Goal: Task Accomplishment & Management: Use online tool/utility

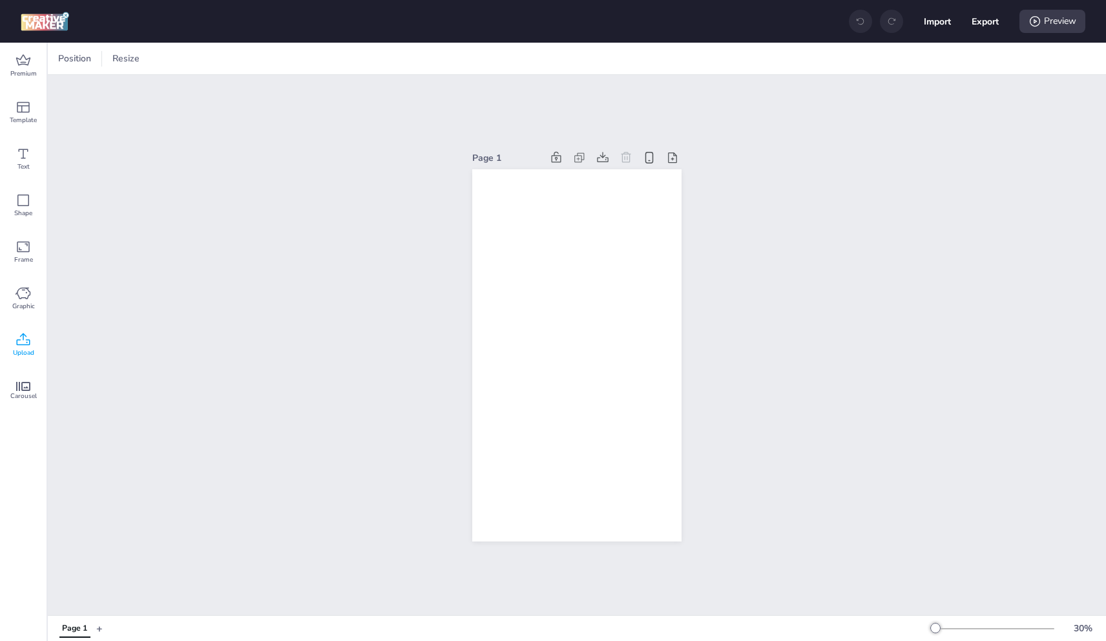
click at [33, 339] on div "Upload" at bounding box center [23, 345] width 47 height 47
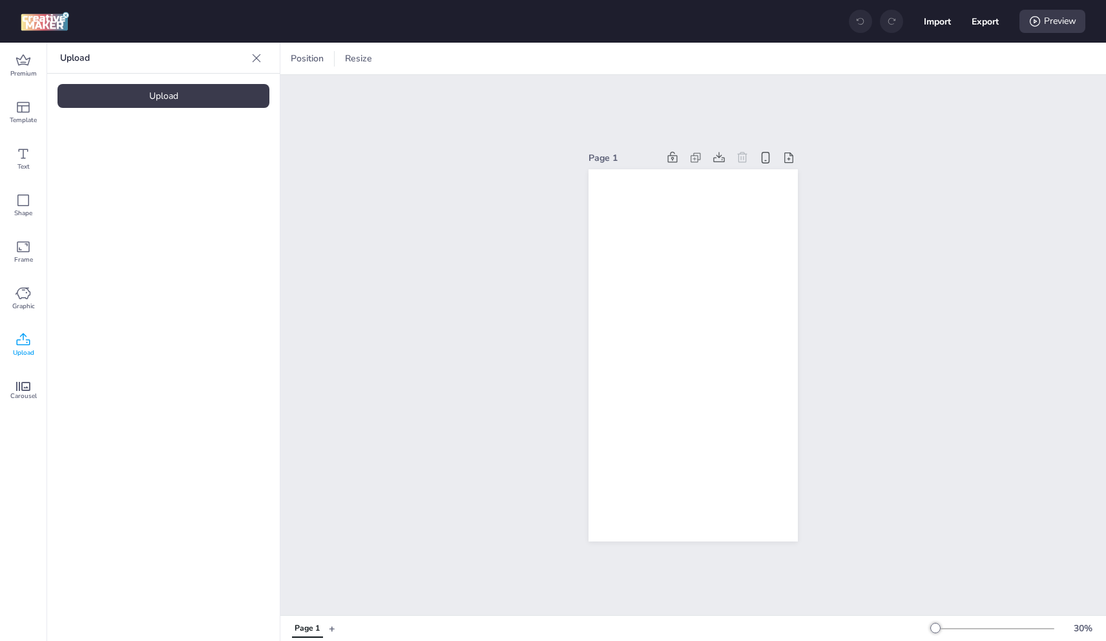
click at [161, 101] on div "Upload" at bounding box center [163, 96] width 212 height 24
click at [127, 178] on img at bounding box center [109, 181] width 79 height 14
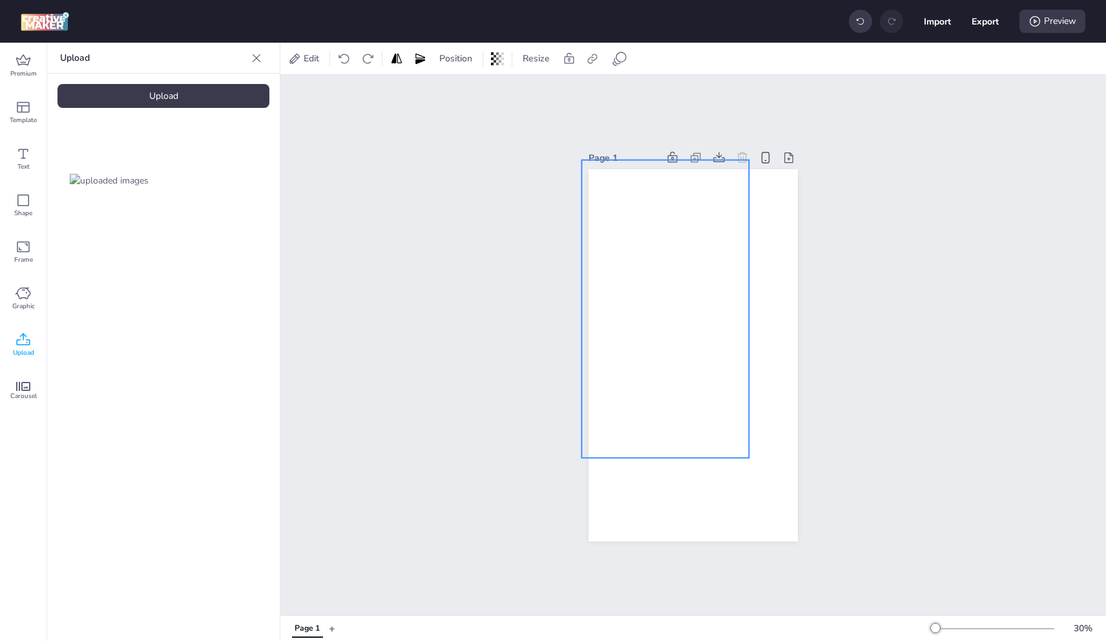
drag, startPoint x: 696, startPoint y: 304, endPoint x: 687, endPoint y: 321, distance: 19.6
click at [669, 258] on div at bounding box center [664, 309] width 167 height 298
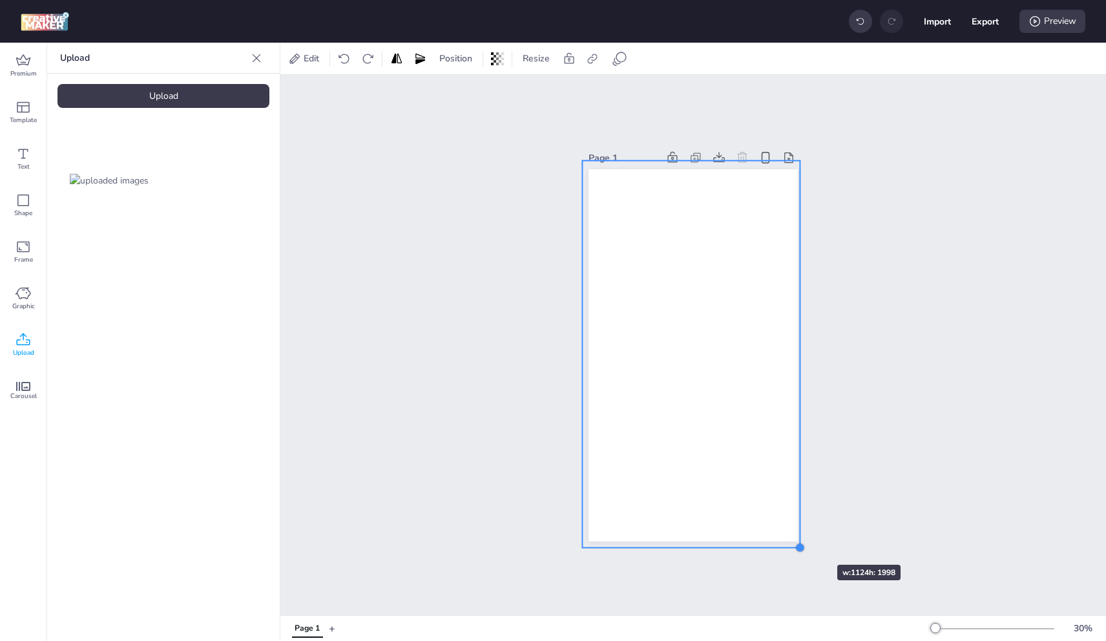
drag, startPoint x: 748, startPoint y: 454, endPoint x: 798, endPoint y: 541, distance: 100.7
click at [798, 543] on div at bounding box center [800, 548] width 10 height 10
click at [37, 399] on div "Carousel" at bounding box center [23, 391] width 47 height 47
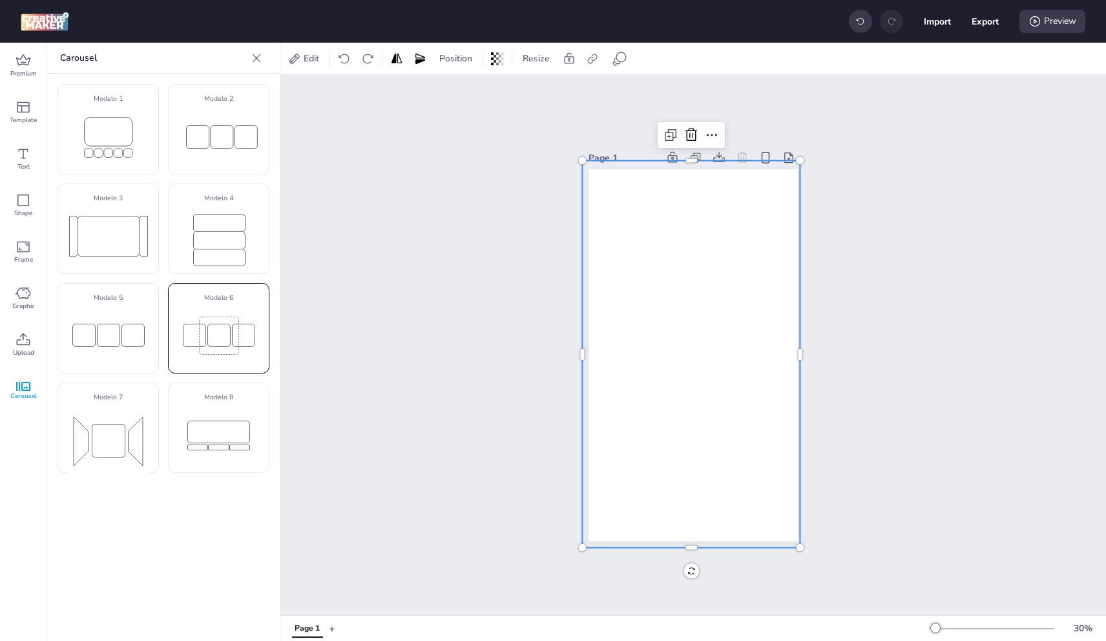
click at [229, 321] on rect at bounding box center [218, 335] width 81 height 52
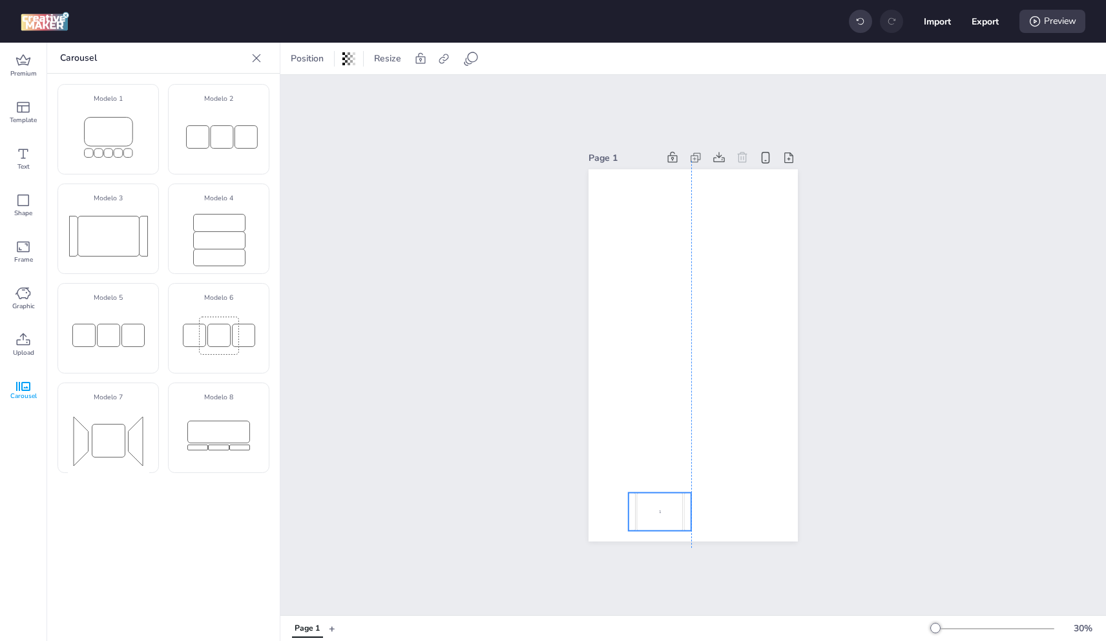
drag, startPoint x: 685, startPoint y: 405, endPoint x: 646, endPoint y: 501, distance: 103.8
click at [646, 501] on div "1" at bounding box center [660, 511] width 47 height 38
select select "cover"
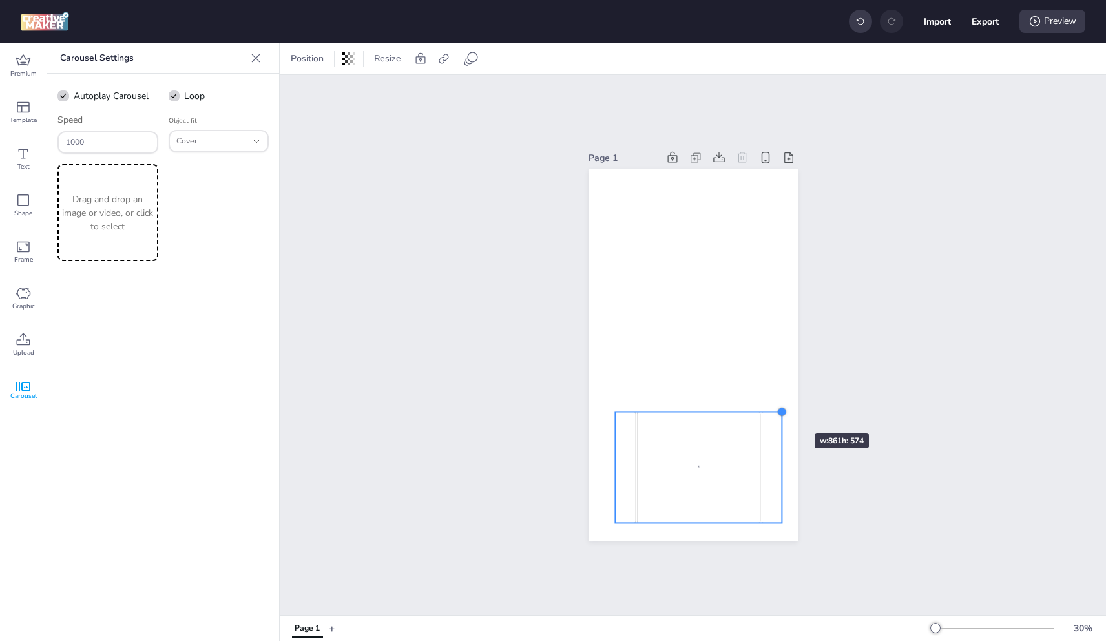
drag, startPoint x: 672, startPoint y: 483, endPoint x: 776, endPoint y: 409, distance: 128.0
click at [777, 409] on div at bounding box center [782, 411] width 10 height 10
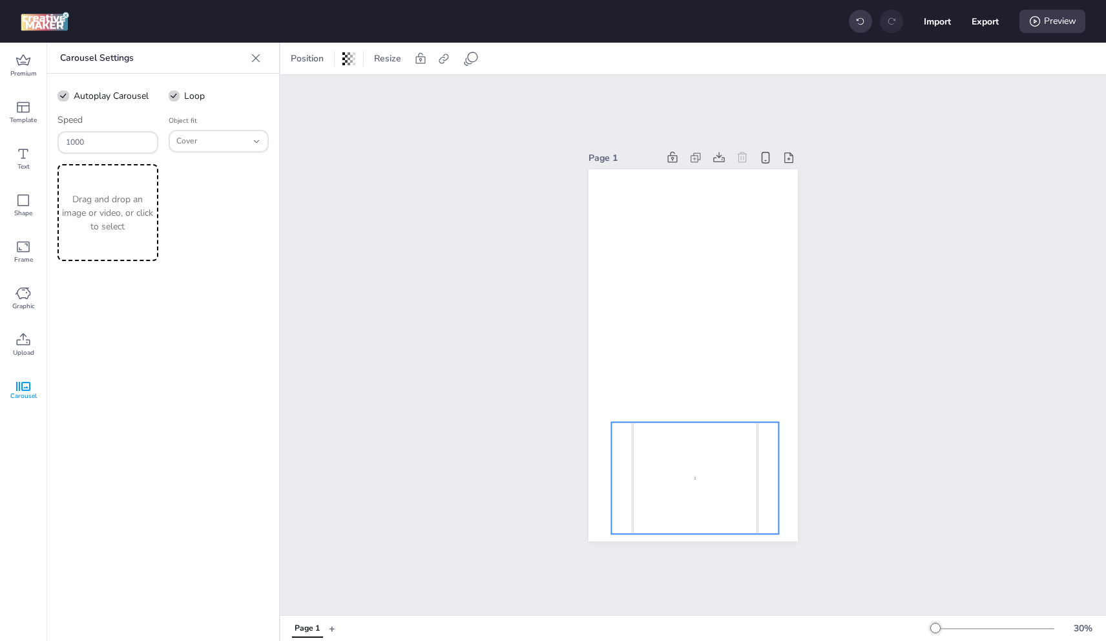
drag, startPoint x: 723, startPoint y: 450, endPoint x: 655, endPoint y: 444, distance: 68.0
click at [719, 461] on div "1" at bounding box center [695, 478] width 124 height 112
click at [107, 214] on p "Drag and drop an image or video, or click to select" at bounding box center [108, 213] width 96 height 41
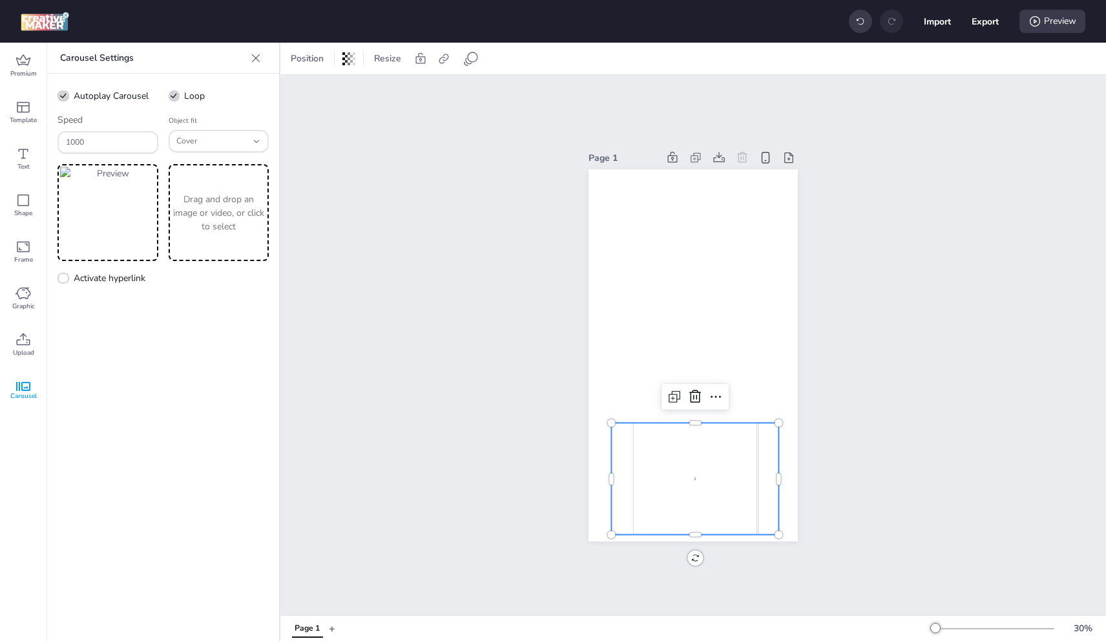
click at [235, 224] on p "Drag and drop an image or video, or click to select" at bounding box center [219, 213] width 96 height 41
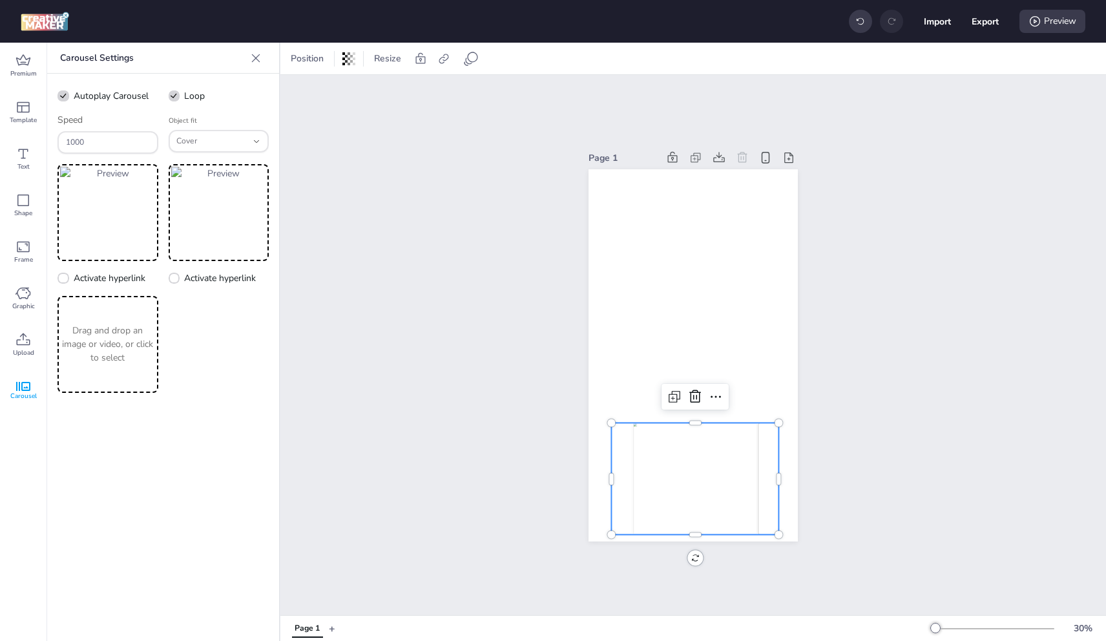
click at [114, 346] on p "Drag and drop an image or video, or click to select" at bounding box center [108, 344] width 96 height 41
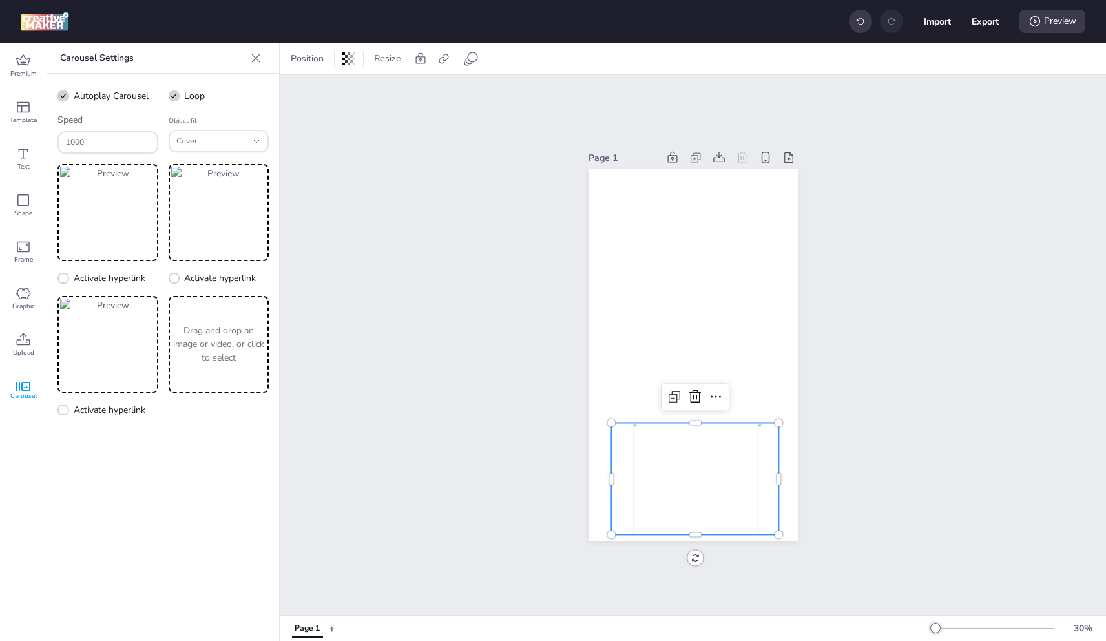
click at [205, 346] on p "Drag and drop an image or video, or click to select" at bounding box center [219, 344] width 96 height 41
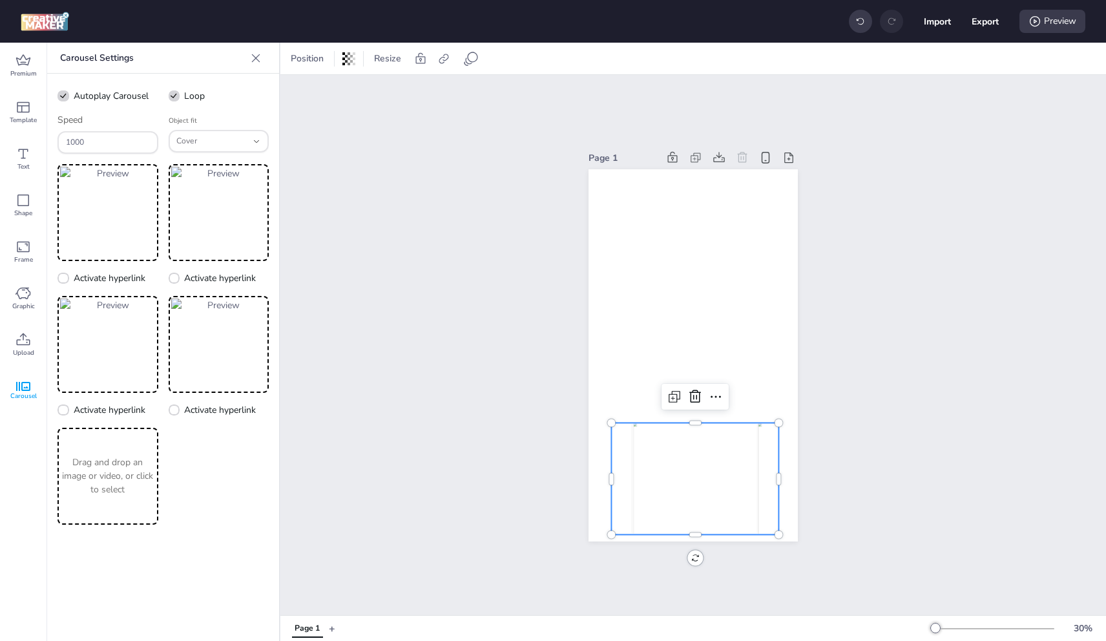
click at [119, 484] on p "Drag and drop an image or video, or click to select" at bounding box center [108, 475] width 96 height 41
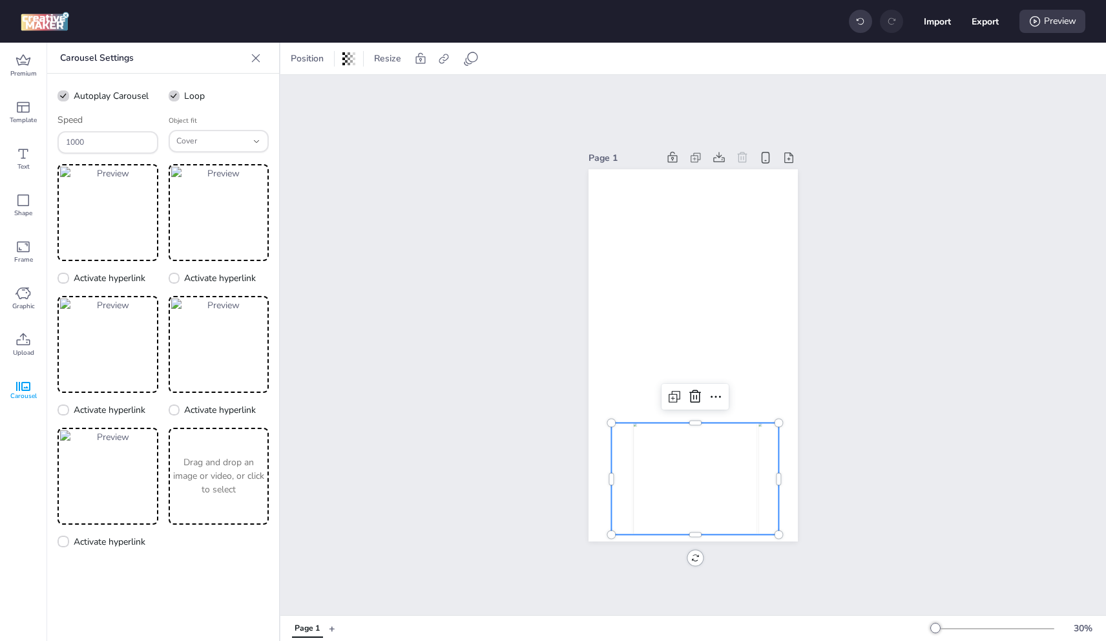
click at [233, 450] on div "Drag and drop an image or video, or click to select" at bounding box center [219, 476] width 101 height 97
click at [104, 603] on p "Drag and drop an image or video, or click to select" at bounding box center [108, 607] width 96 height 41
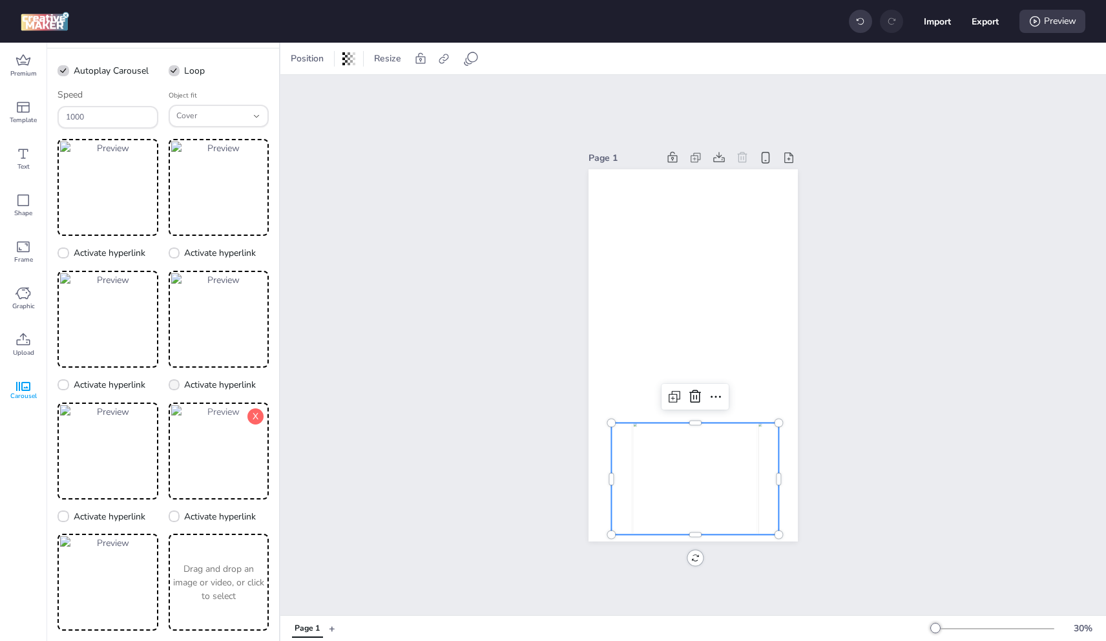
scroll to position [55, 0]
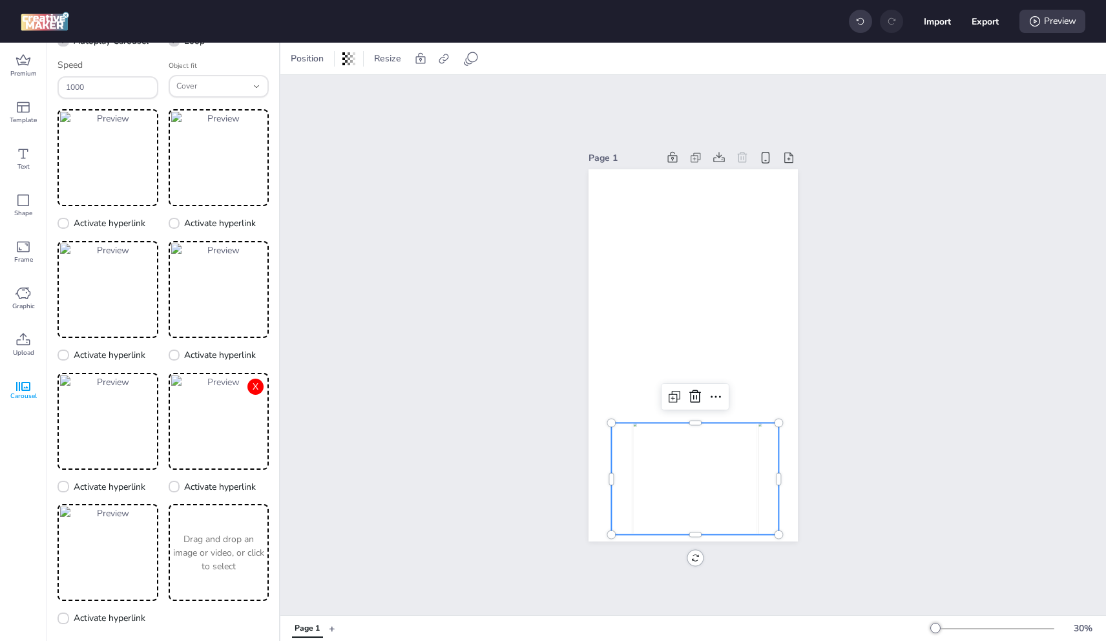
click at [249, 385] on button "X" at bounding box center [255, 387] width 16 height 16
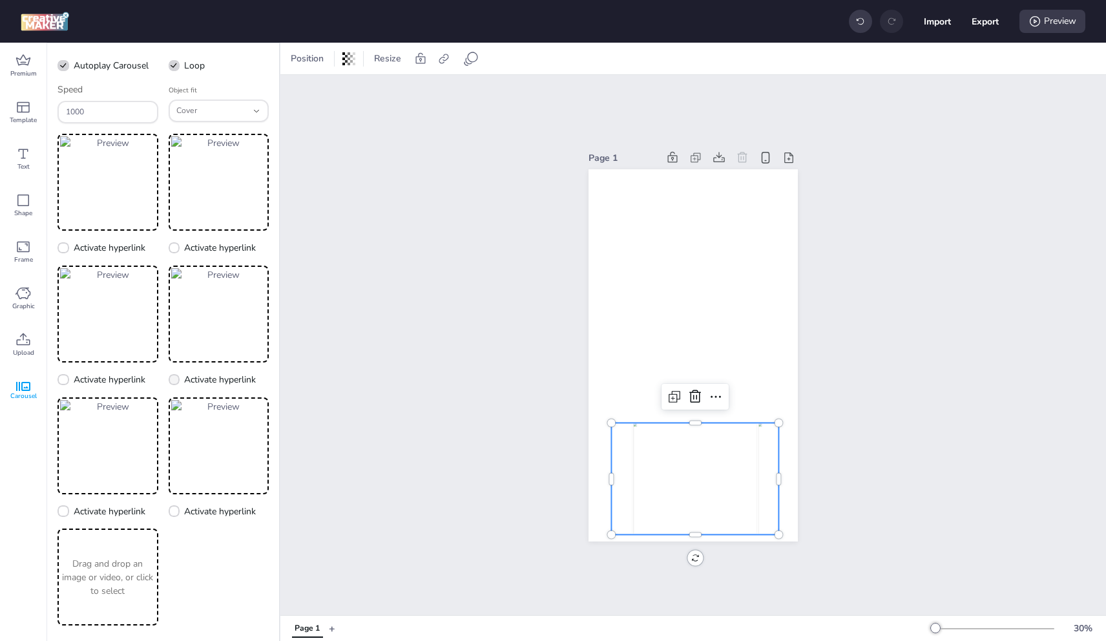
scroll to position [30, 0]
click at [120, 561] on p "Drag and drop an image or video, or click to select" at bounding box center [108, 577] width 96 height 41
click at [212, 568] on p "Drag and drop an image or video, or click to select" at bounding box center [219, 577] width 96 height 41
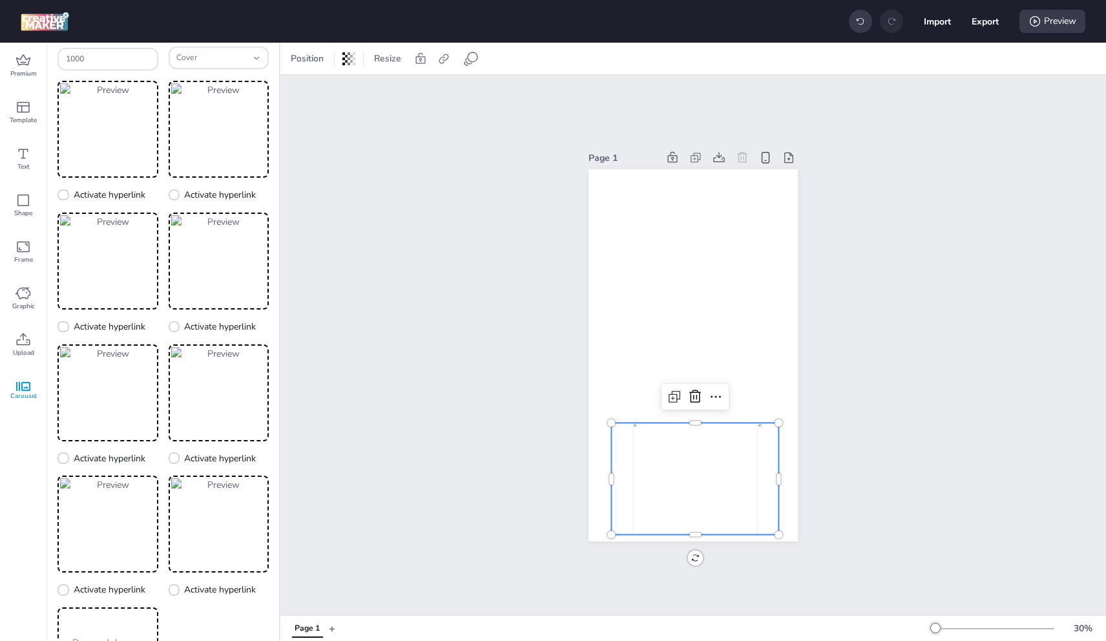
scroll to position [162, 0]
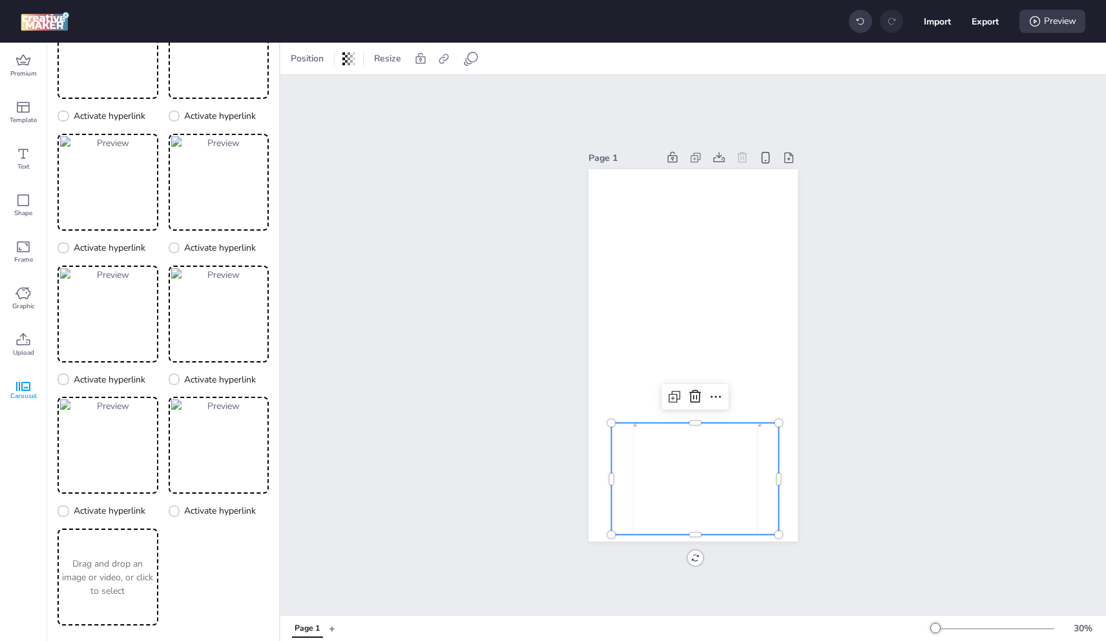
click at [121, 550] on div "Drag and drop an image or video, or click to select" at bounding box center [107, 576] width 101 height 97
click at [216, 559] on p "Drag and drop an image or video, or click to select" at bounding box center [219, 577] width 96 height 41
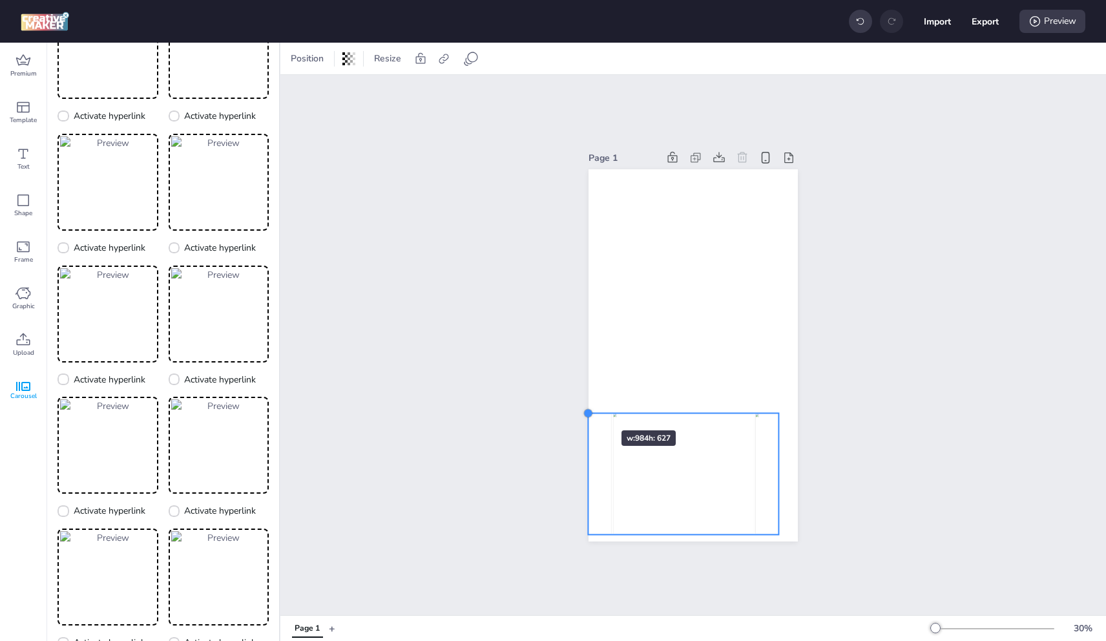
drag, startPoint x: 606, startPoint y: 417, endPoint x: 583, endPoint y: 407, distance: 25.2
click at [583, 408] on div at bounding box center [588, 413] width 10 height 10
drag, startPoint x: 776, startPoint y: 407, endPoint x: 803, endPoint y: 410, distance: 27.3
click at [803, 411] on div at bounding box center [806, 416] width 10 height 10
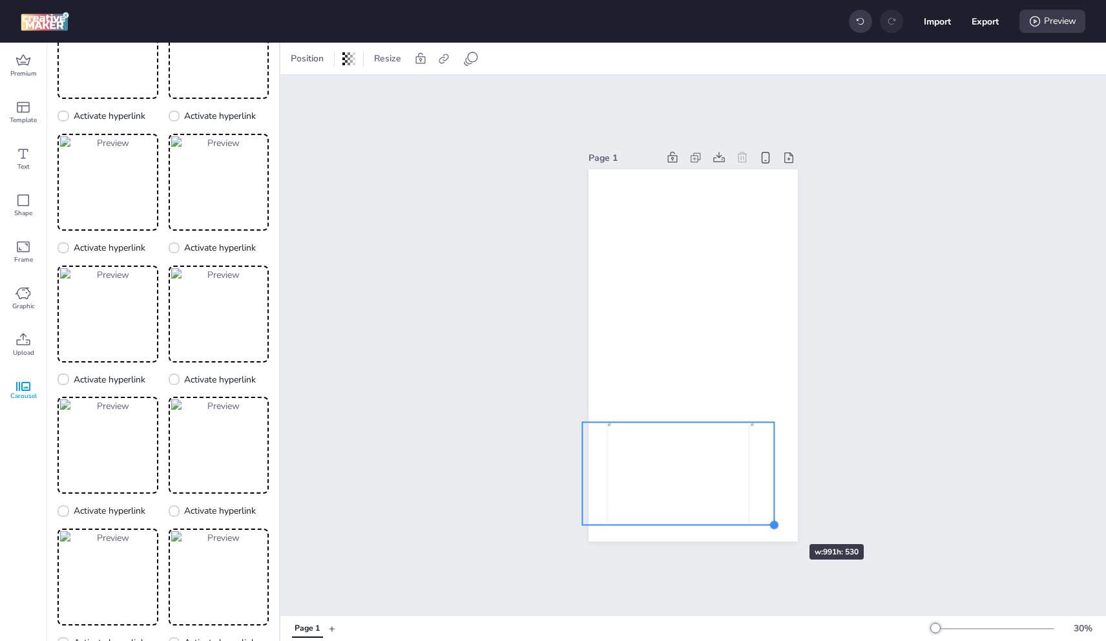
drag, startPoint x: 791, startPoint y: 534, endPoint x: 771, endPoint y: 521, distance: 24.2
click at [771, 521] on div at bounding box center [774, 525] width 10 height 10
click at [729, 475] on img at bounding box center [683, 475] width 142 height 103
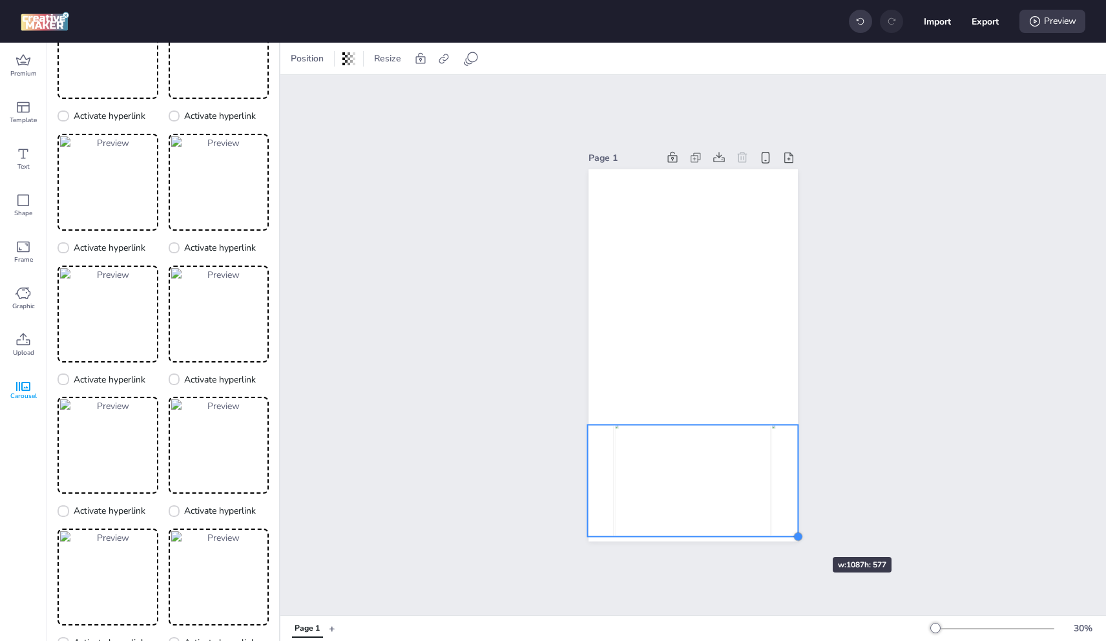
drag, startPoint x: 775, startPoint y: 525, endPoint x: 794, endPoint y: 534, distance: 20.8
click at [794, 534] on div at bounding box center [798, 537] width 10 height 10
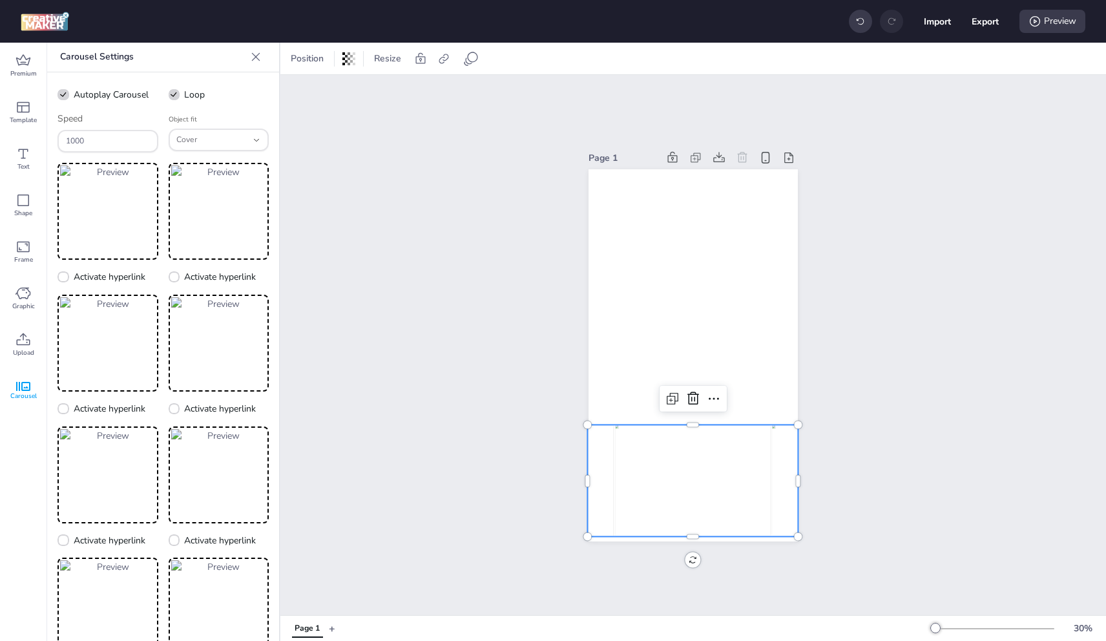
scroll to position [0, 0]
click at [252, 144] on icon "Object fit" at bounding box center [256, 141] width 9 height 9
click at [214, 187] on span "Contain" at bounding box center [205, 189] width 67 height 12
type input "contain"
select select "contain"
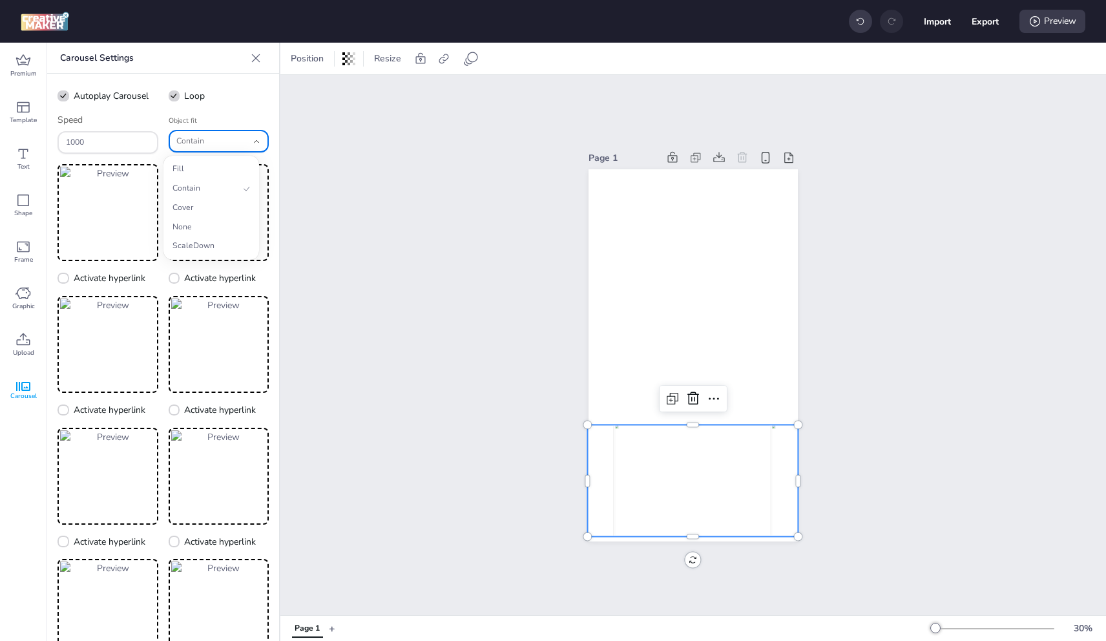
click at [218, 142] on span "Contain" at bounding box center [211, 142] width 71 height 12
click at [206, 243] on span "ScaleDown" at bounding box center [205, 246] width 67 height 12
type input "scale-down"
select select "scale-down"
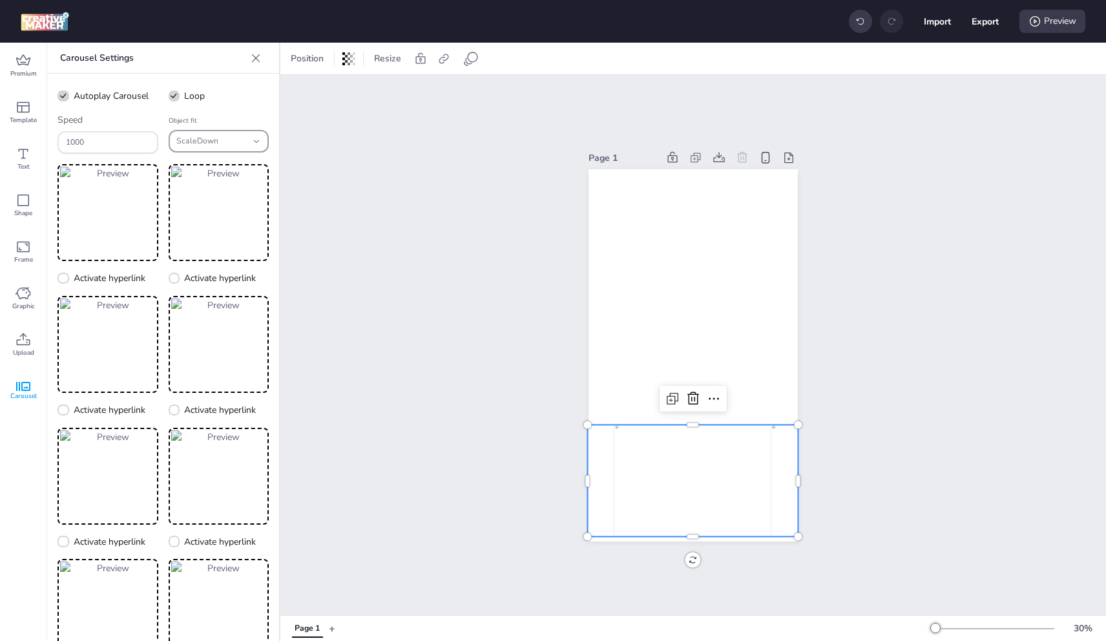
click at [223, 146] on span "ScaleDown" at bounding box center [211, 142] width 71 height 12
click at [200, 172] on span "Fill" at bounding box center [205, 169] width 67 height 12
type input "fill"
select select "fill"
click at [211, 149] on div "Fill" at bounding box center [211, 141] width 71 height 20
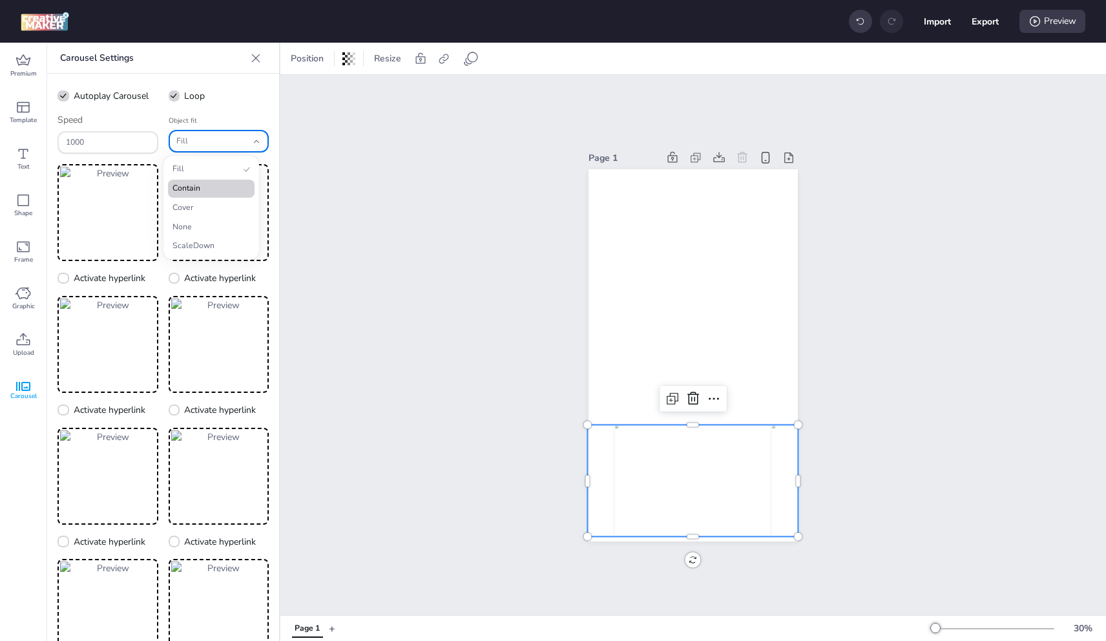
click at [207, 183] on li "Contain" at bounding box center [211, 189] width 87 height 18
type input "contain"
select select "contain"
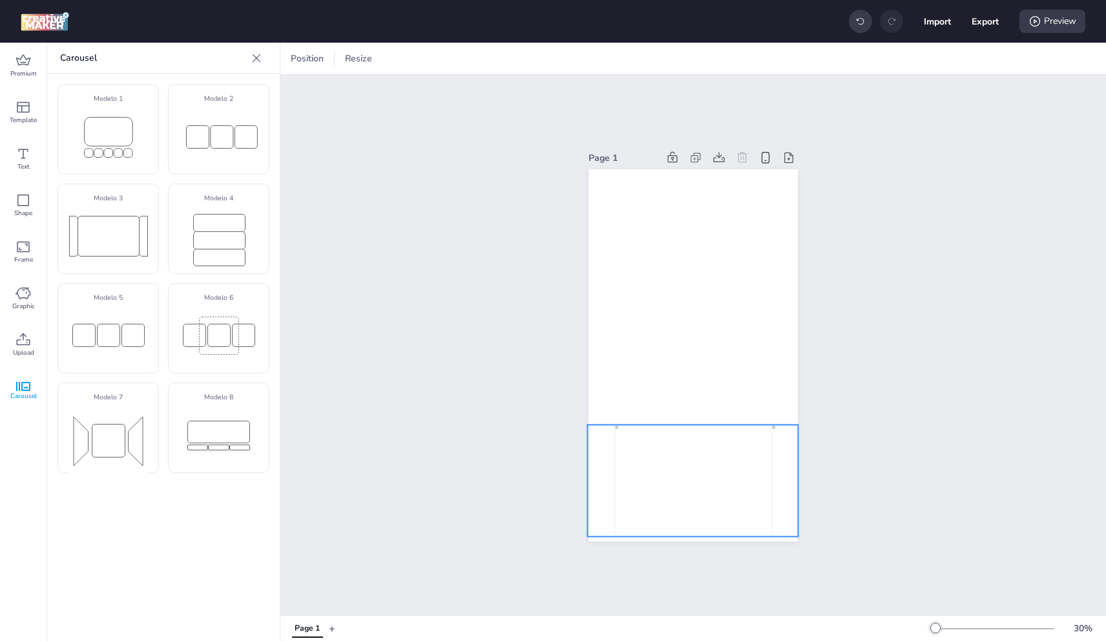
drag, startPoint x: 683, startPoint y: 445, endPoint x: 401, endPoint y: 324, distance: 307.9
click at [683, 445] on img at bounding box center [693, 480] width 156 height 112
select select "contain"
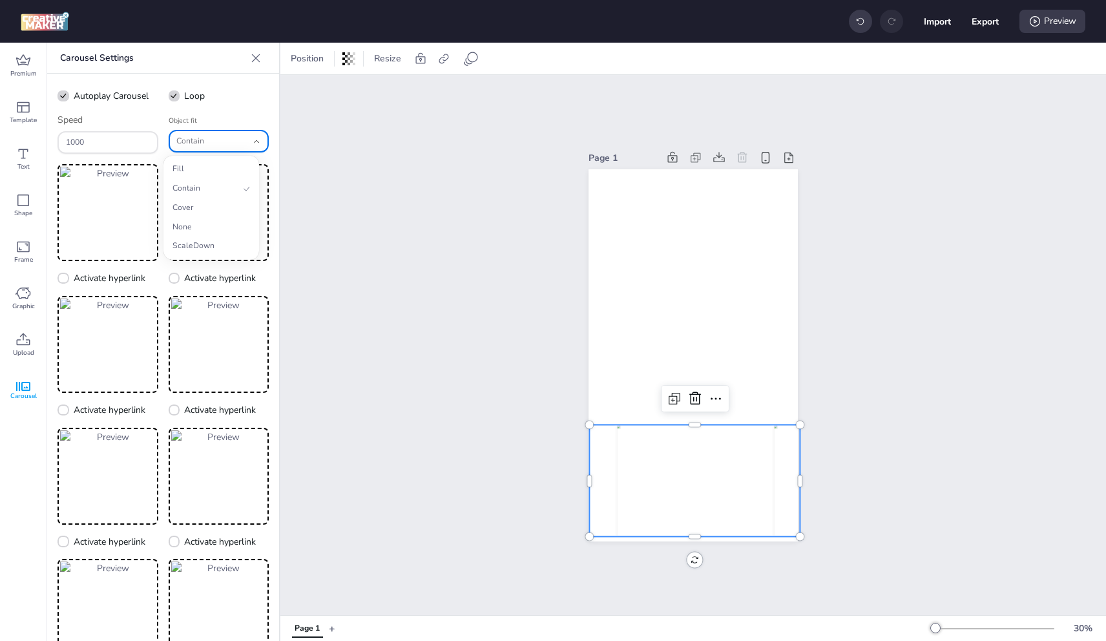
click at [208, 145] on span "Contain" at bounding box center [211, 142] width 71 height 12
click at [217, 207] on span "Cover" at bounding box center [205, 208] width 67 height 12
type input "cover"
select select "cover"
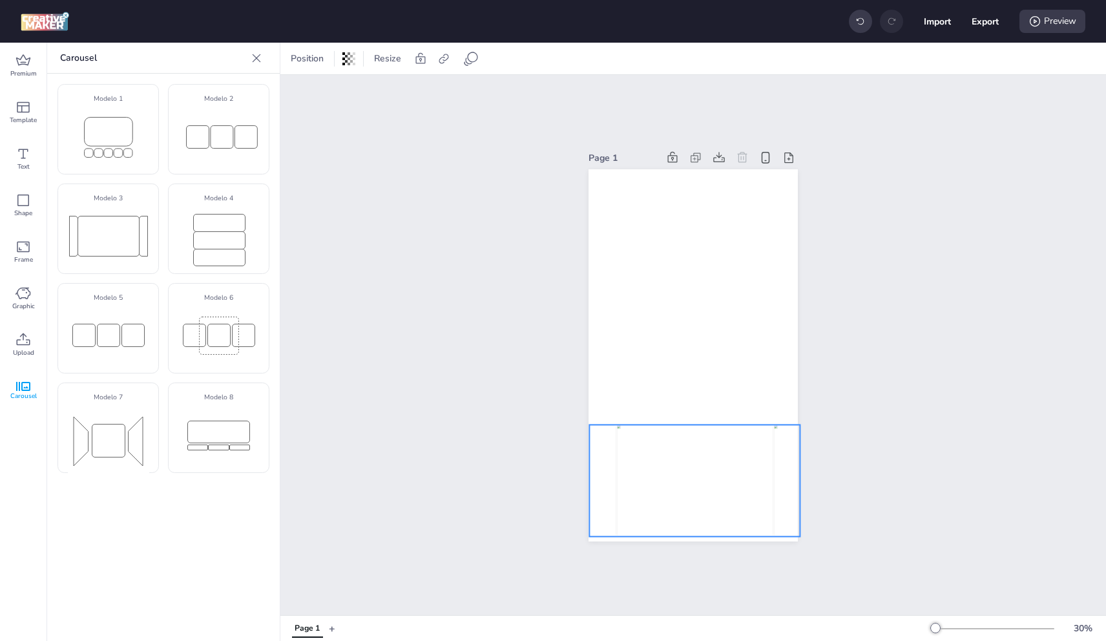
click at [733, 452] on img at bounding box center [695, 480] width 156 height 112
select select "cover"
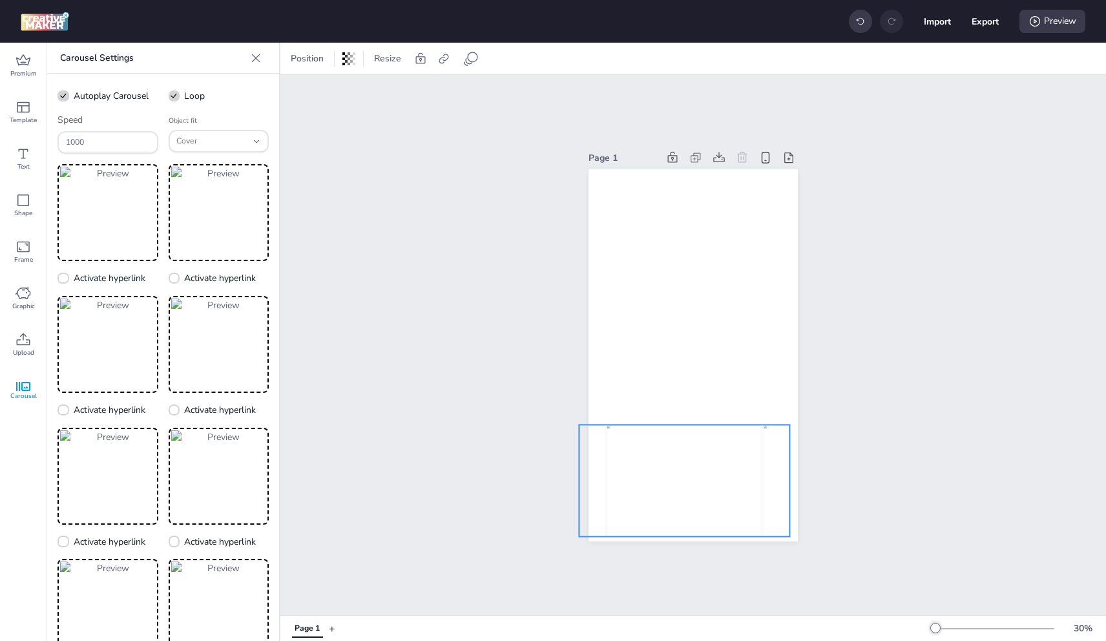
drag, startPoint x: 793, startPoint y: 474, endPoint x: 782, endPoint y: 473, distance: 10.4
click at [782, 473] on img at bounding box center [842, 480] width 156 height 112
drag, startPoint x: 787, startPoint y: 474, endPoint x: 793, endPoint y: 475, distance: 6.7
click at [797, 475] on div at bounding box center [802, 480] width 10 height 112
drag, startPoint x: 787, startPoint y: 420, endPoint x: 748, endPoint y: 439, distance: 43.9
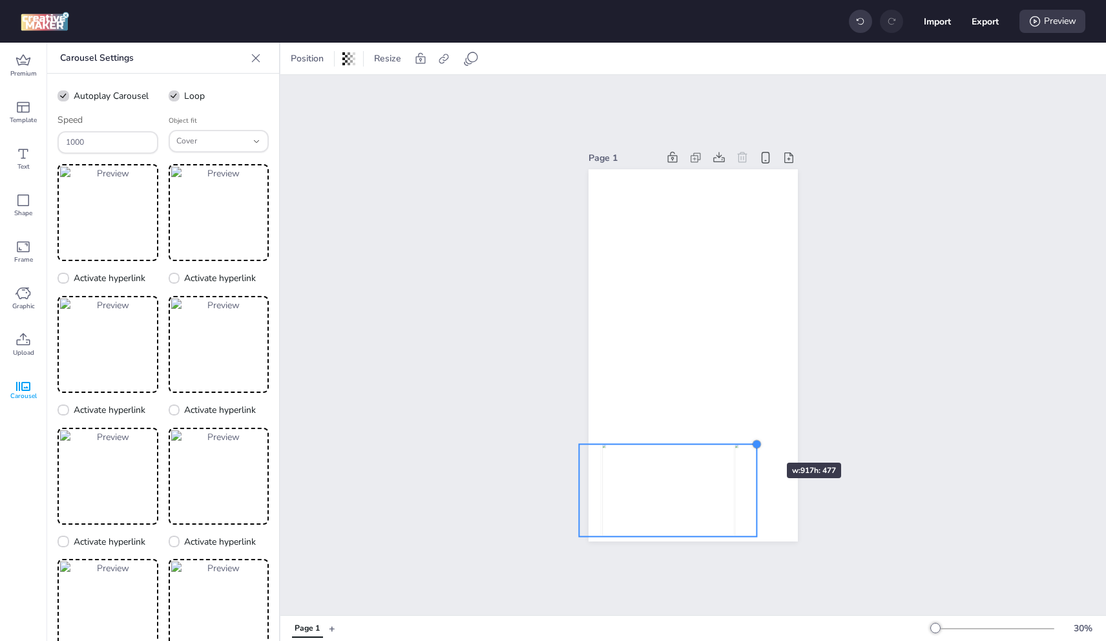
click at [752, 439] on div at bounding box center [757, 444] width 10 height 10
drag, startPoint x: 751, startPoint y: 485, endPoint x: 774, endPoint y: 481, distance: 23.7
click at [756, 481] on img at bounding box center [690, 485] width 131 height 92
drag, startPoint x: 776, startPoint y: 483, endPoint x: 796, endPoint y: 484, distance: 20.1
click at [800, 484] on div at bounding box center [805, 485] width 10 height 92
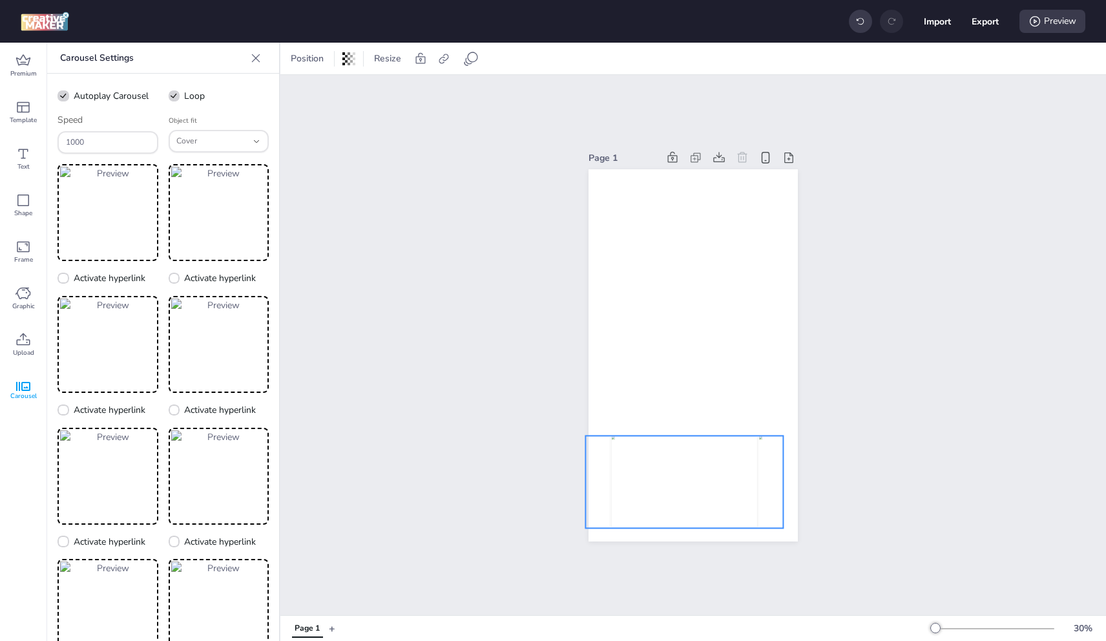
drag, startPoint x: 598, startPoint y: 479, endPoint x: 581, endPoint y: 475, distance: 17.2
click at [581, 475] on div "Page 1" at bounding box center [693, 345] width 282 height 424
drag, startPoint x: 787, startPoint y: 482, endPoint x: 807, endPoint y: 481, distance: 20.7
click at [813, 481] on div at bounding box center [818, 481] width 10 height 92
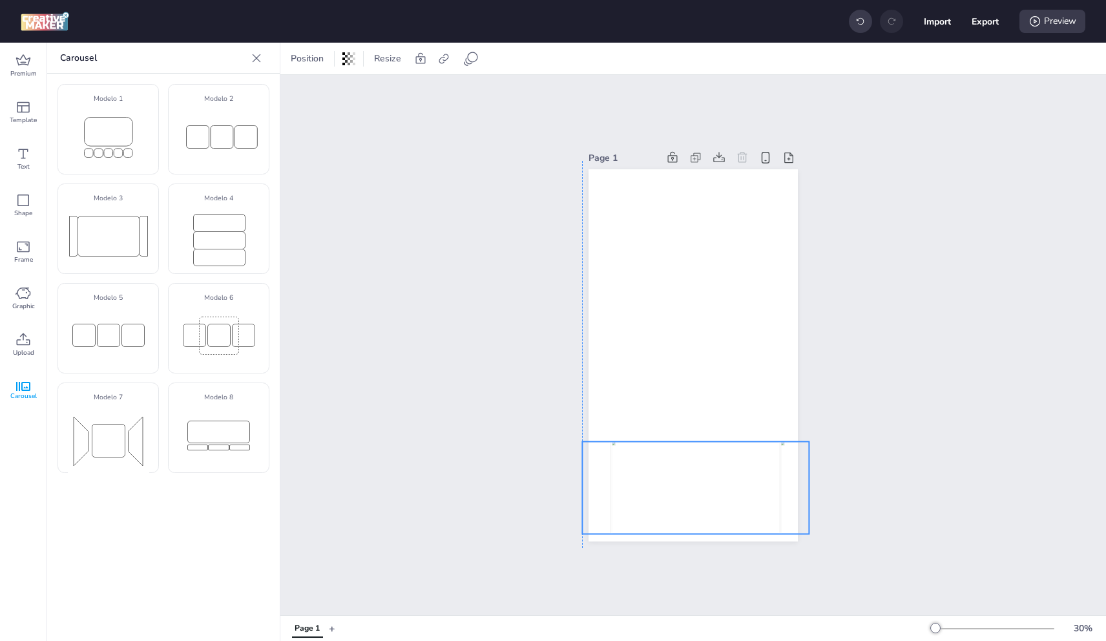
click at [719, 468] on img at bounding box center [696, 487] width 168 height 92
select select "cover"
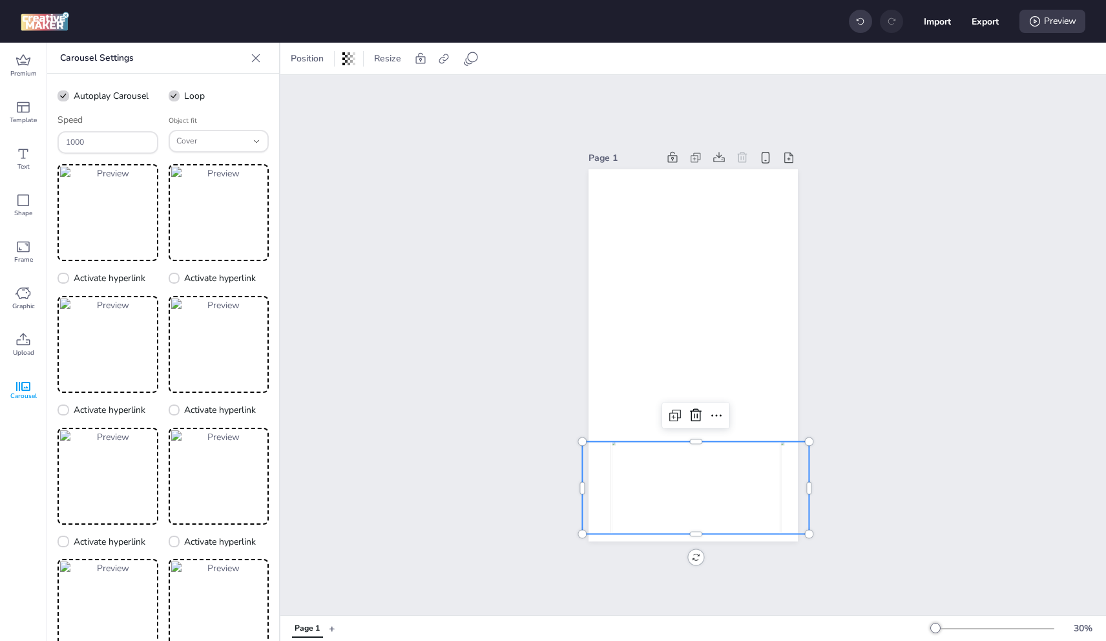
drag, startPoint x: 415, startPoint y: 334, endPoint x: 412, endPoint y: 355, distance: 21.5
click at [415, 346] on div "Page 1" at bounding box center [693, 345] width 826 height 540
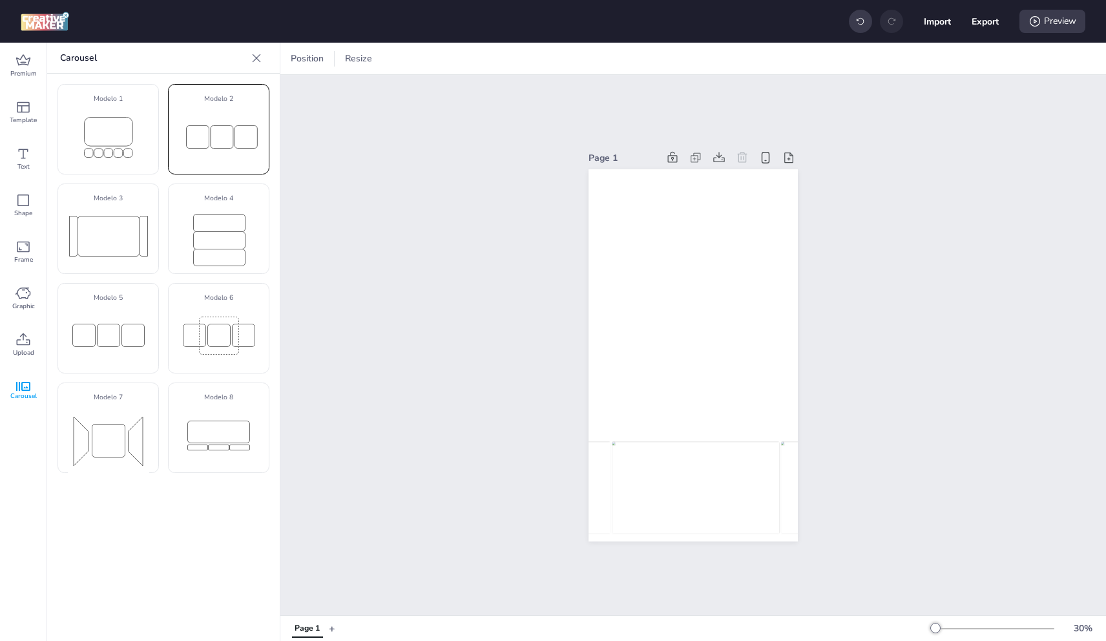
click at [219, 138] on rect at bounding box center [221, 136] width 23 height 23
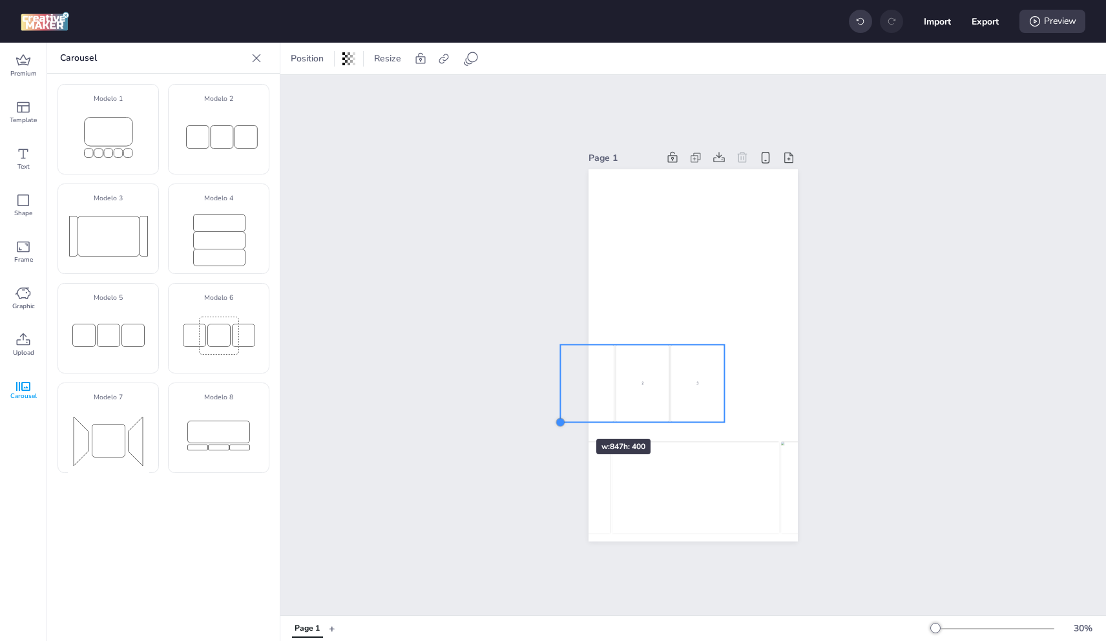
drag, startPoint x: 633, startPoint y: 375, endPoint x: 550, endPoint y: 422, distance: 95.8
click at [556, 417] on div at bounding box center [560, 422] width 10 height 10
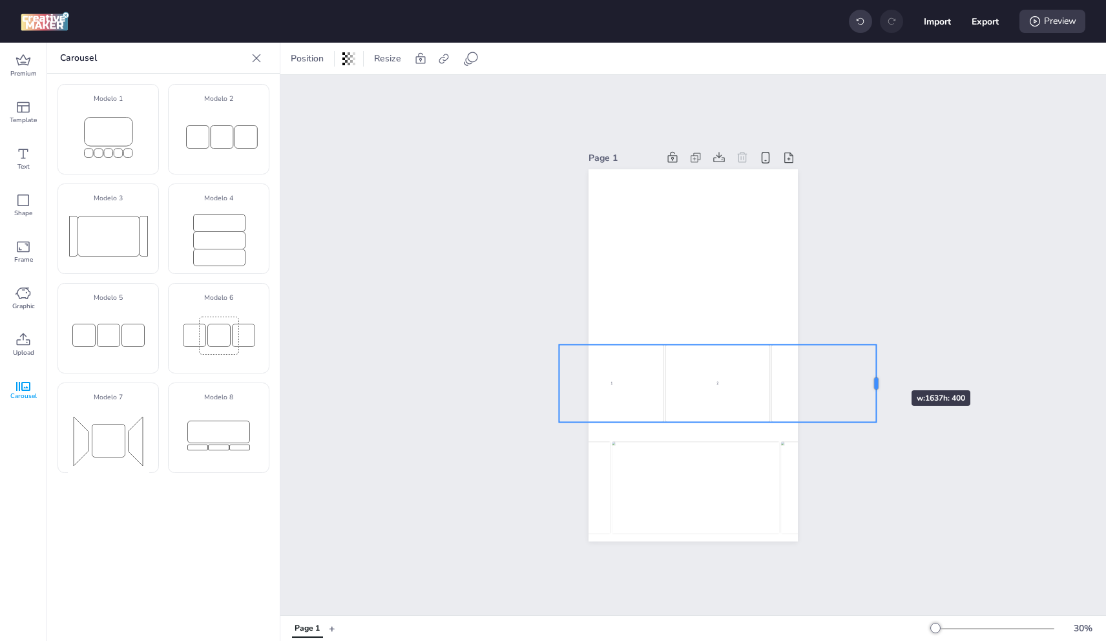
drag, startPoint x: 721, startPoint y: 377, endPoint x: 882, endPoint y: 368, distance: 161.1
click at [879, 367] on div at bounding box center [882, 383] width 10 height 78
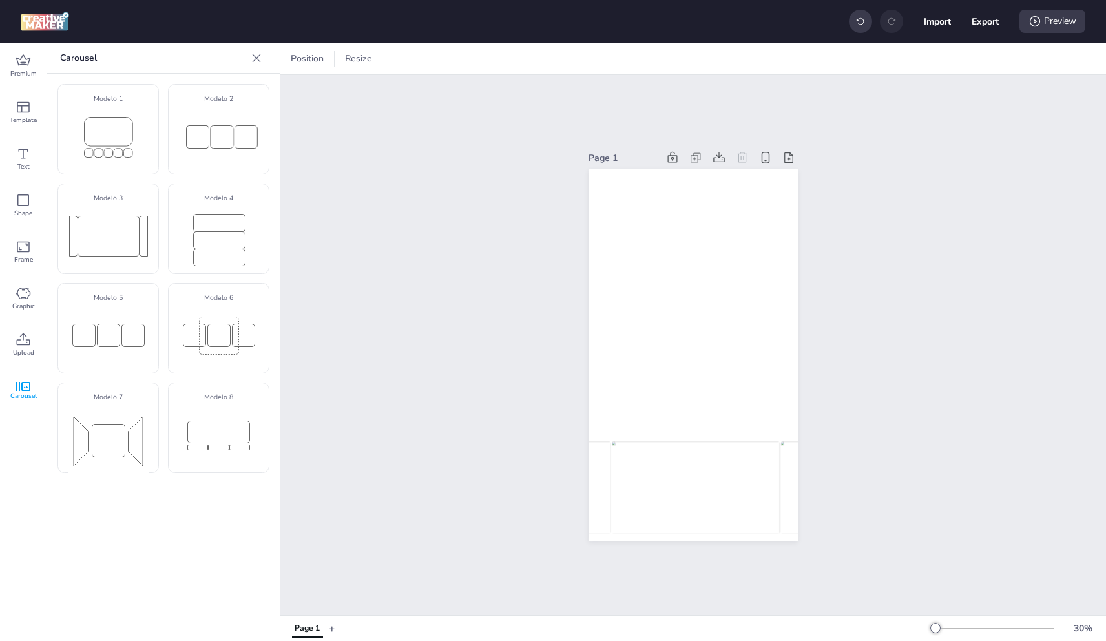
click at [330, 632] on button "+" at bounding box center [332, 628] width 6 height 23
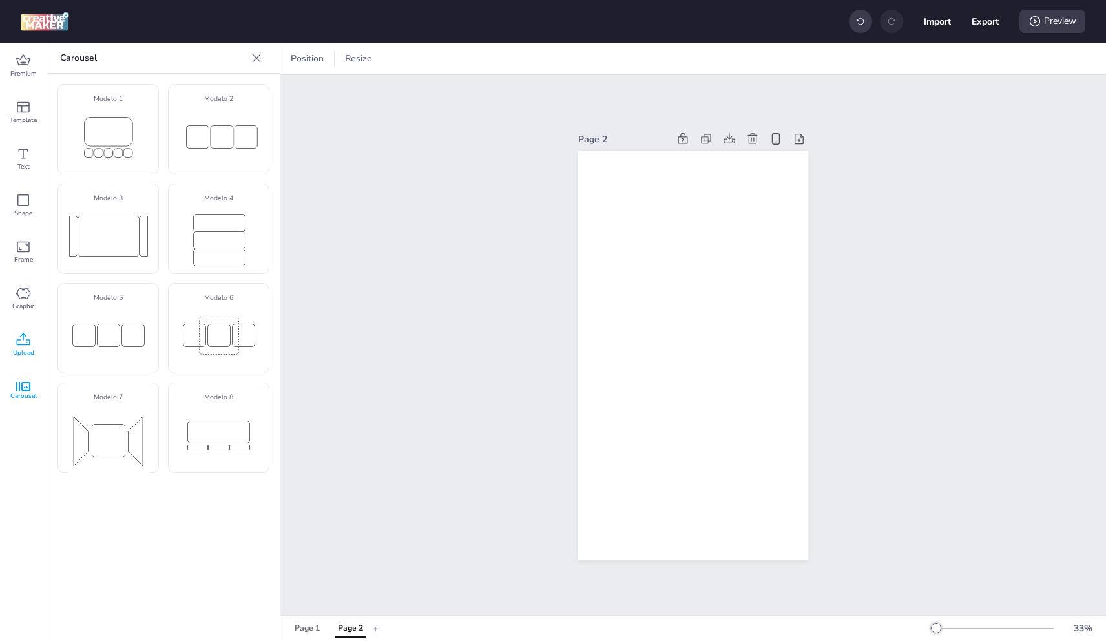
click at [25, 344] on icon at bounding box center [24, 340] width 16 height 16
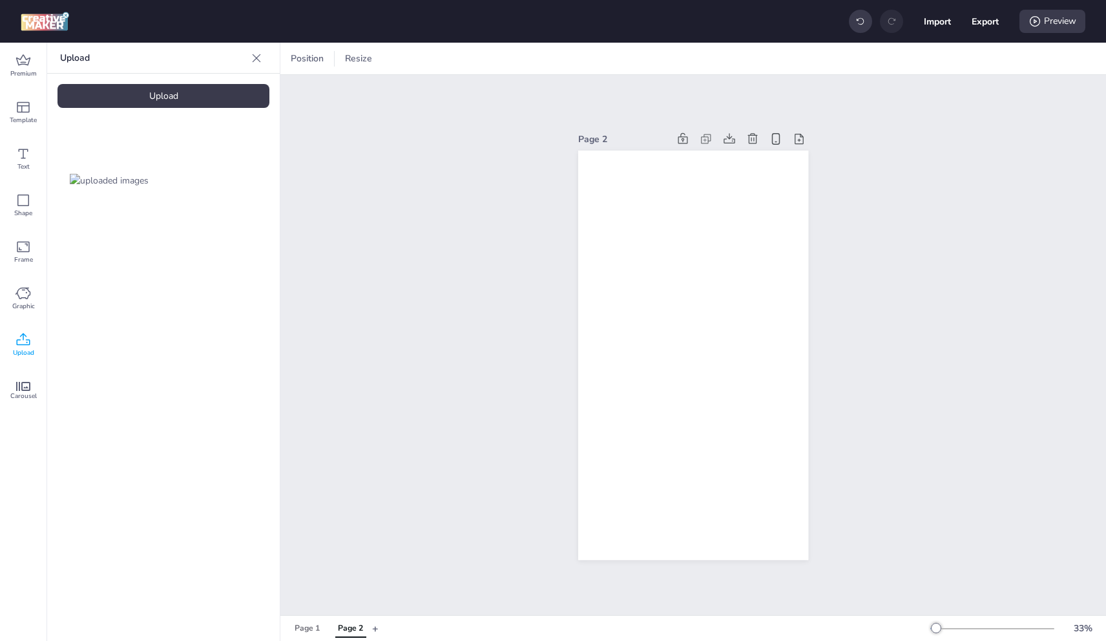
click at [148, 101] on div "Upload" at bounding box center [163, 96] width 212 height 24
click at [214, 174] on img at bounding box center [217, 181] width 79 height 14
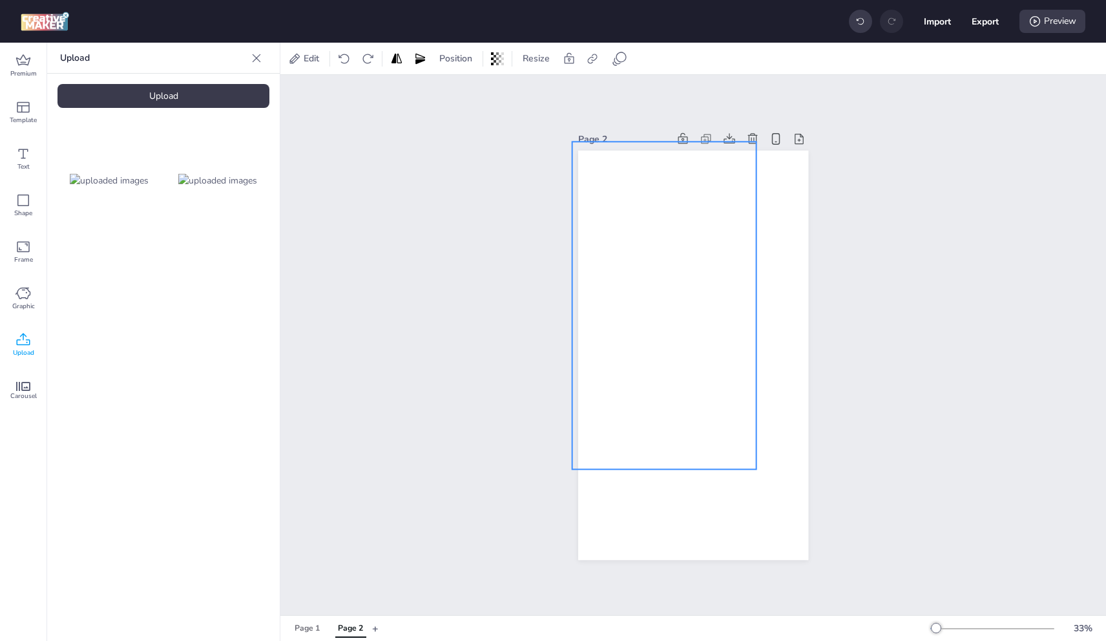
drag, startPoint x: 661, startPoint y: 300, endPoint x: 637, endPoint y: 267, distance: 40.7
click at [637, 267] on div at bounding box center [664, 306] width 184 height 328
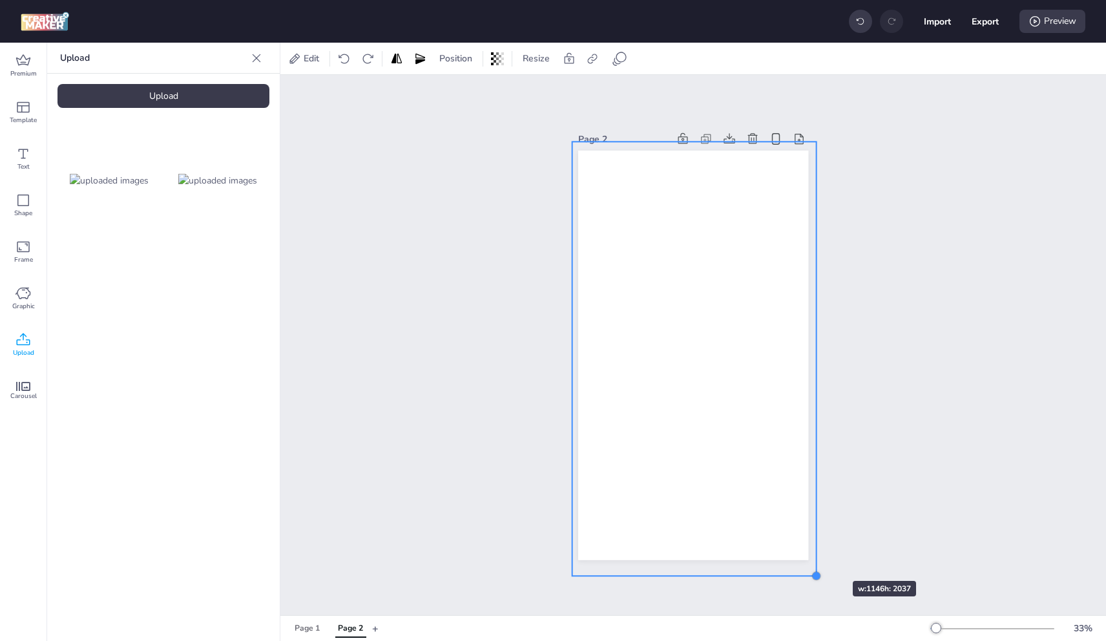
drag, startPoint x: 756, startPoint y: 468, endPoint x: 815, endPoint y: 558, distance: 107.0
click at [815, 558] on div "Page 2" at bounding box center [693, 344] width 302 height 461
click at [810, 422] on div "Page 2" at bounding box center [693, 344] width 302 height 461
click at [32, 403] on div "Carousel" at bounding box center [23, 391] width 47 height 47
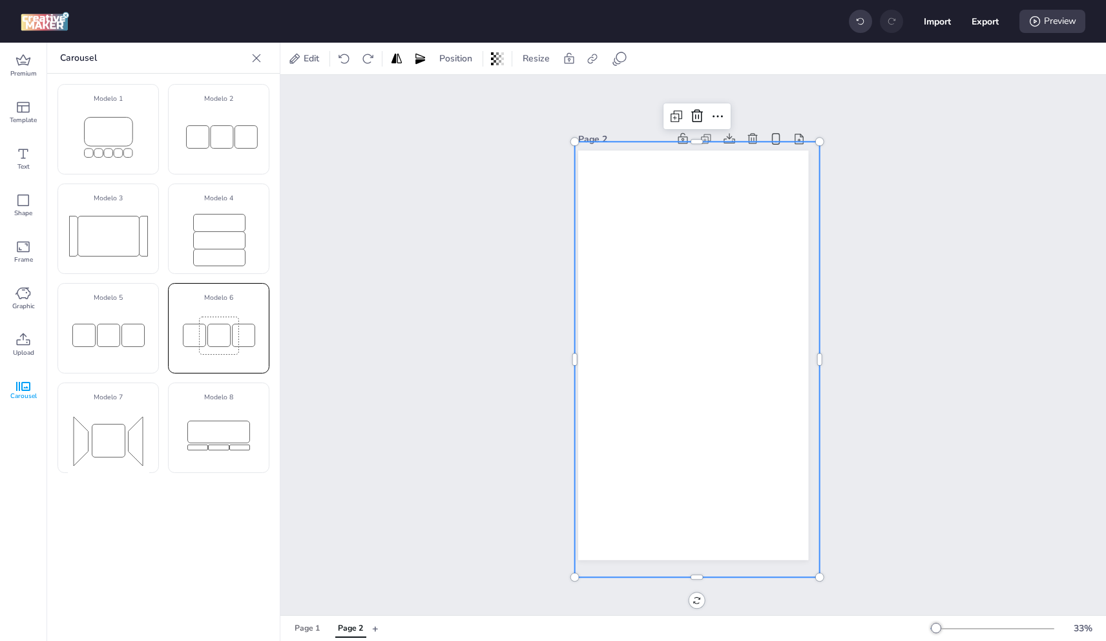
click at [216, 333] on rect at bounding box center [218, 335] width 23 height 23
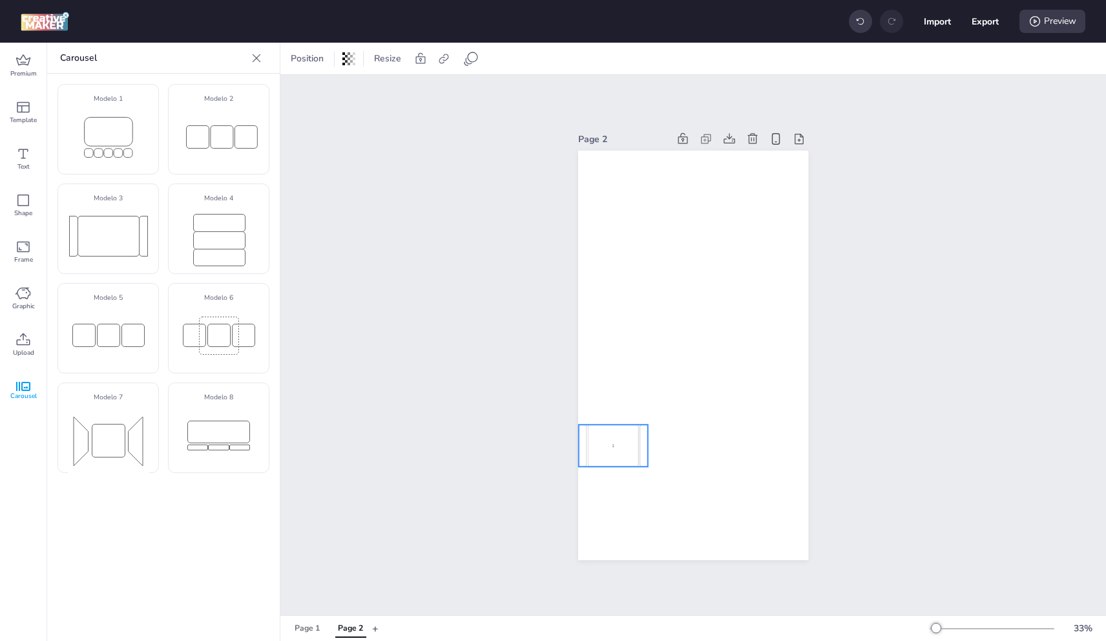
drag, startPoint x: 685, startPoint y: 356, endPoint x: 605, endPoint y: 446, distance: 120.8
click at [605, 446] on div "1" at bounding box center [613, 445] width 51 height 42
select select "cover"
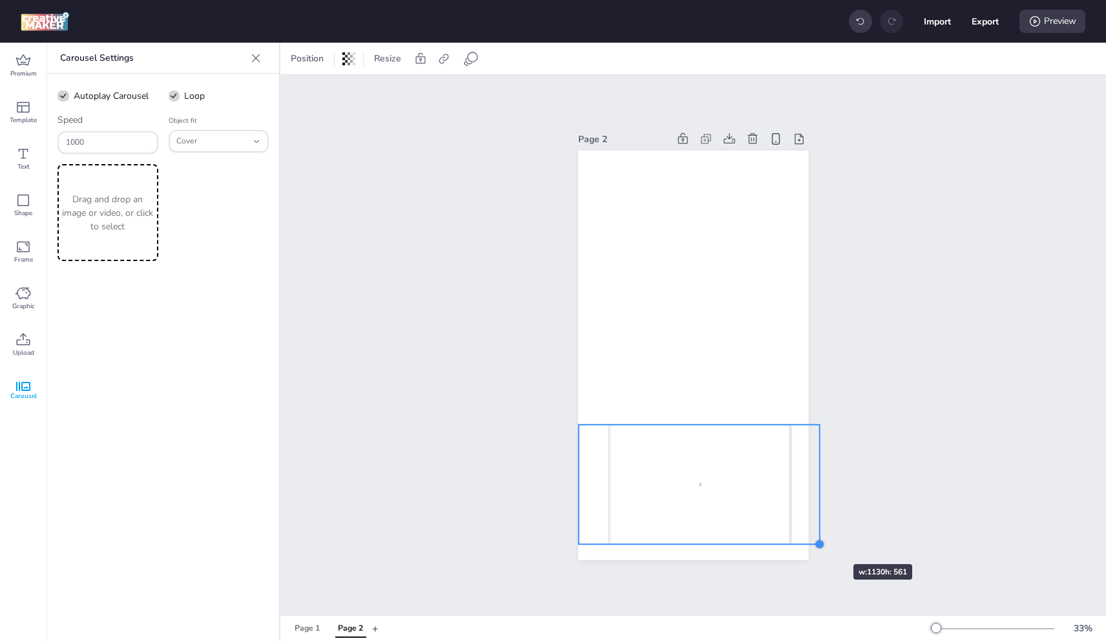
drag, startPoint x: 643, startPoint y: 463, endPoint x: 813, endPoint y: 541, distance: 186.7
click at [814, 541] on div at bounding box center [819, 544] width 10 height 10
drag, startPoint x: 574, startPoint y: 539, endPoint x: 565, endPoint y: 542, distance: 9.6
click at [565, 543] on div at bounding box center [570, 548] width 10 height 10
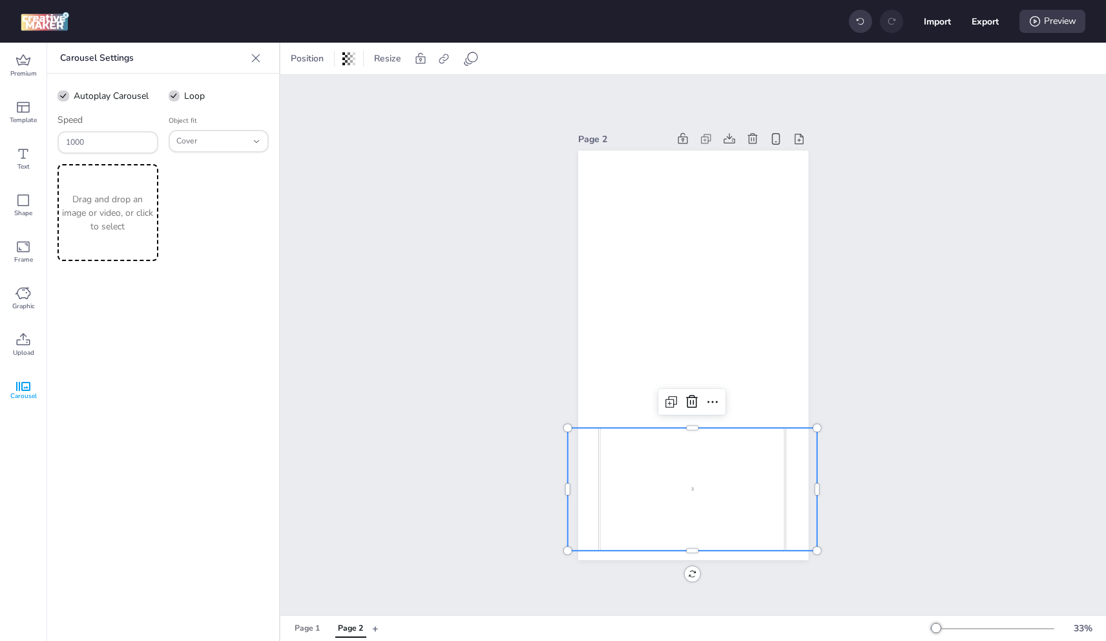
click at [139, 213] on p "Drag and drop an image or video, or click to select" at bounding box center [108, 213] width 96 height 41
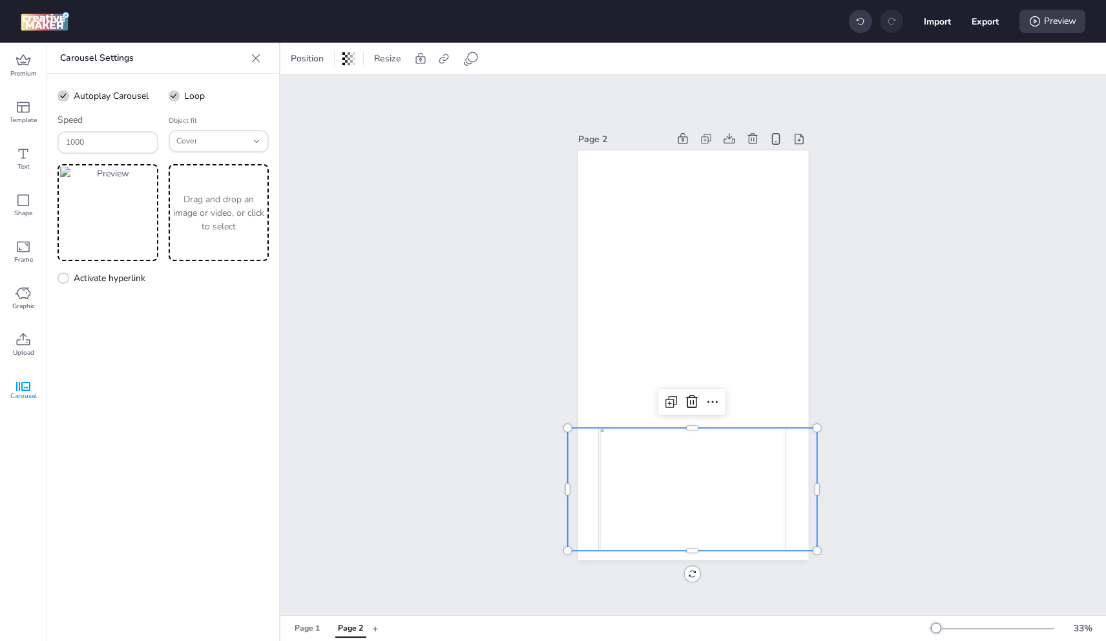
click at [253, 221] on p "Drag and drop an image or video, or click to select" at bounding box center [219, 213] width 96 height 41
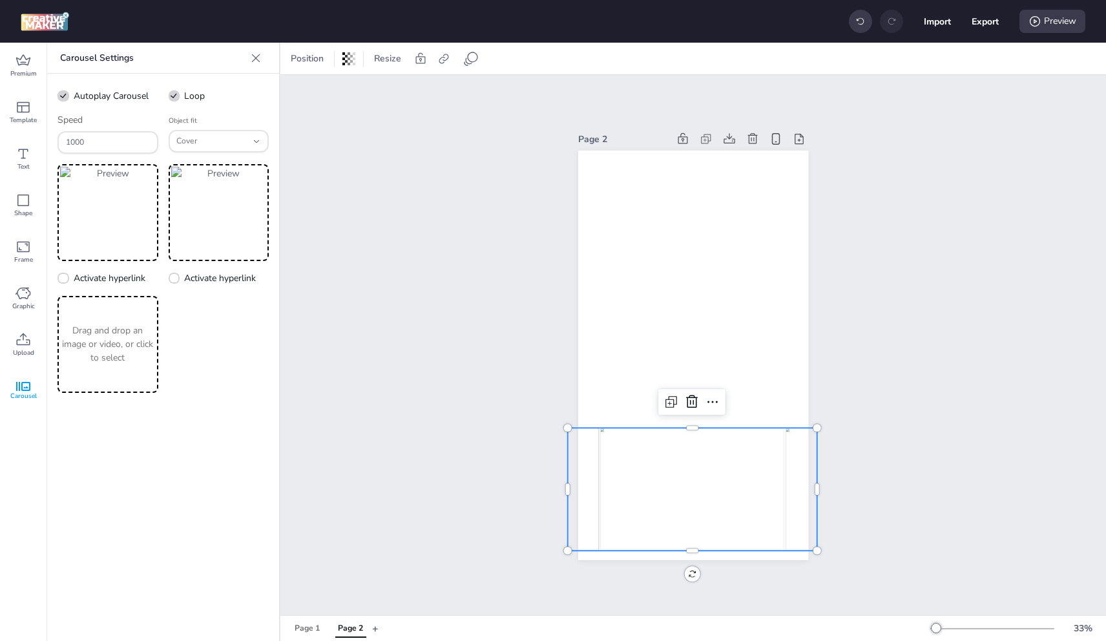
click at [68, 338] on p "Drag and drop an image or video, or click to select" at bounding box center [108, 344] width 96 height 41
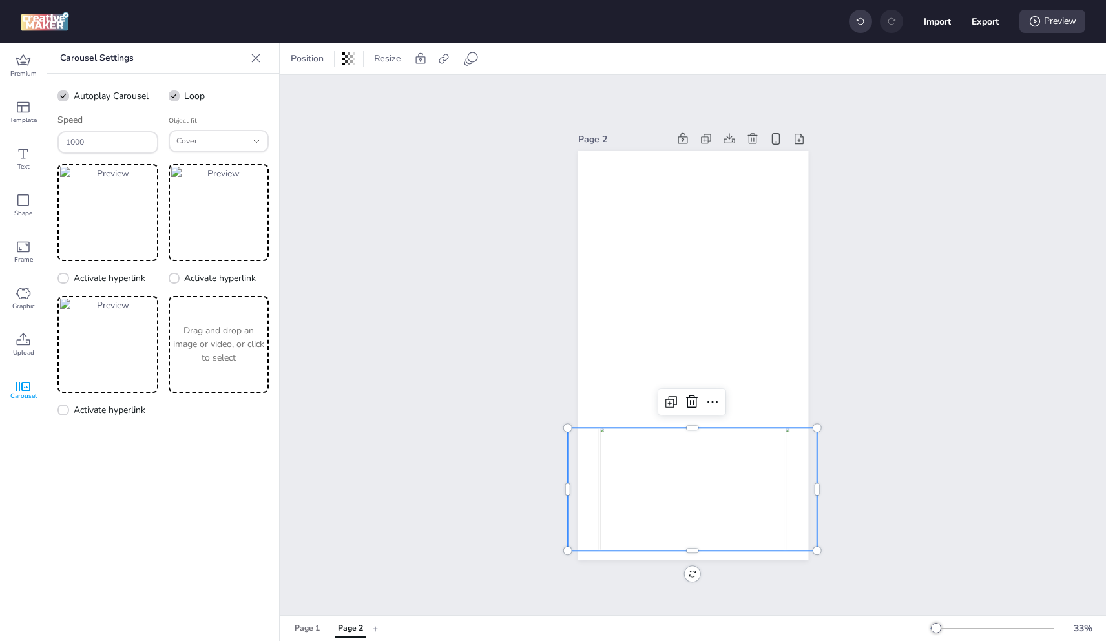
click at [214, 357] on p "Drag and drop an image or video, or click to select" at bounding box center [219, 344] width 96 height 41
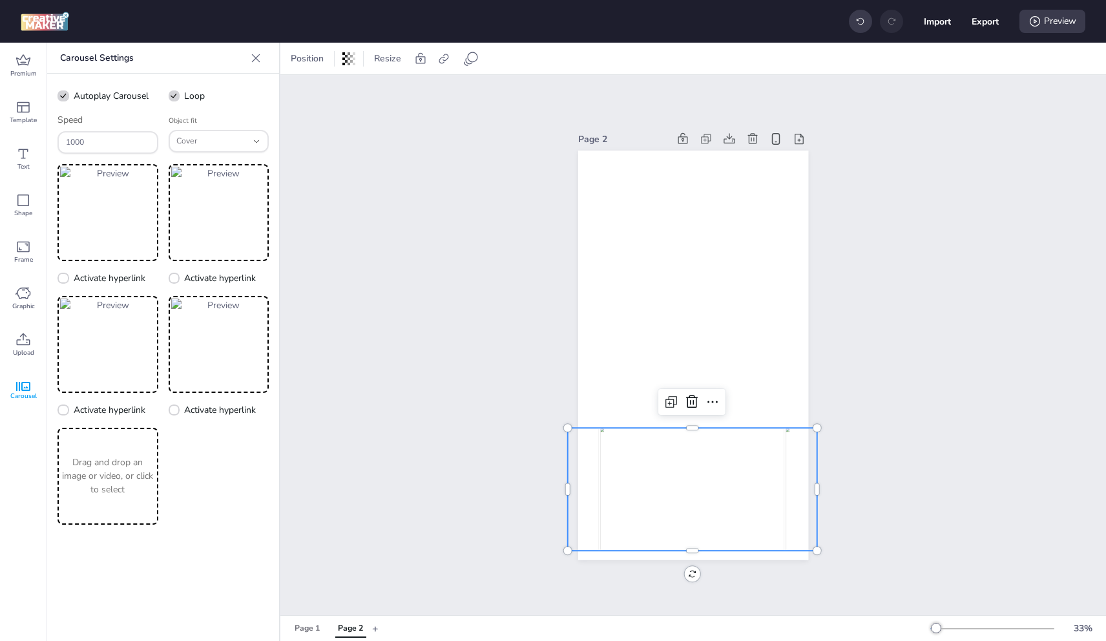
click at [151, 468] on p "Drag and drop an image or video, or click to select" at bounding box center [108, 475] width 96 height 41
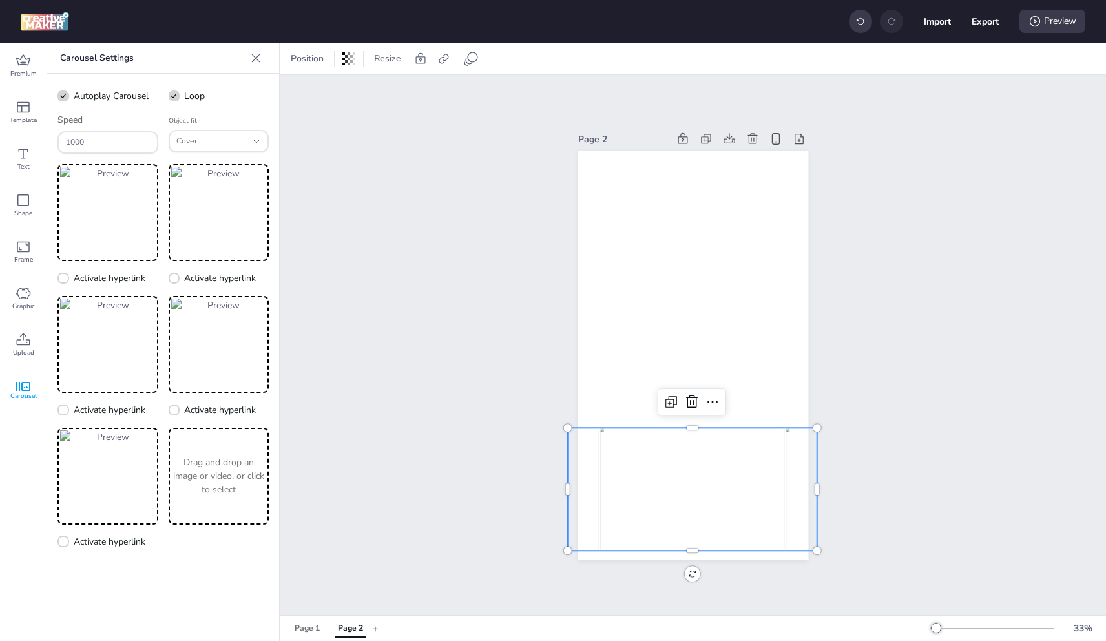
click at [255, 459] on p "Drag and drop an image or video, or click to select" at bounding box center [219, 475] width 96 height 41
click at [96, 598] on p "Drag and drop an image or video, or click to select" at bounding box center [108, 607] width 96 height 41
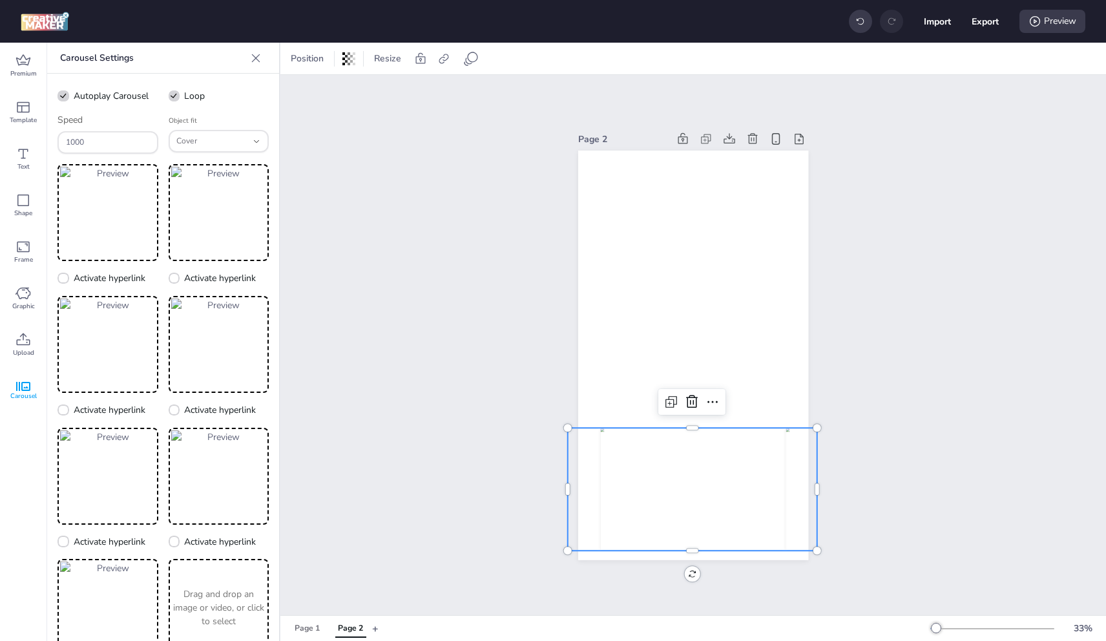
click at [238, 579] on div "Drag and drop an image or video, or click to select" at bounding box center [219, 607] width 101 height 97
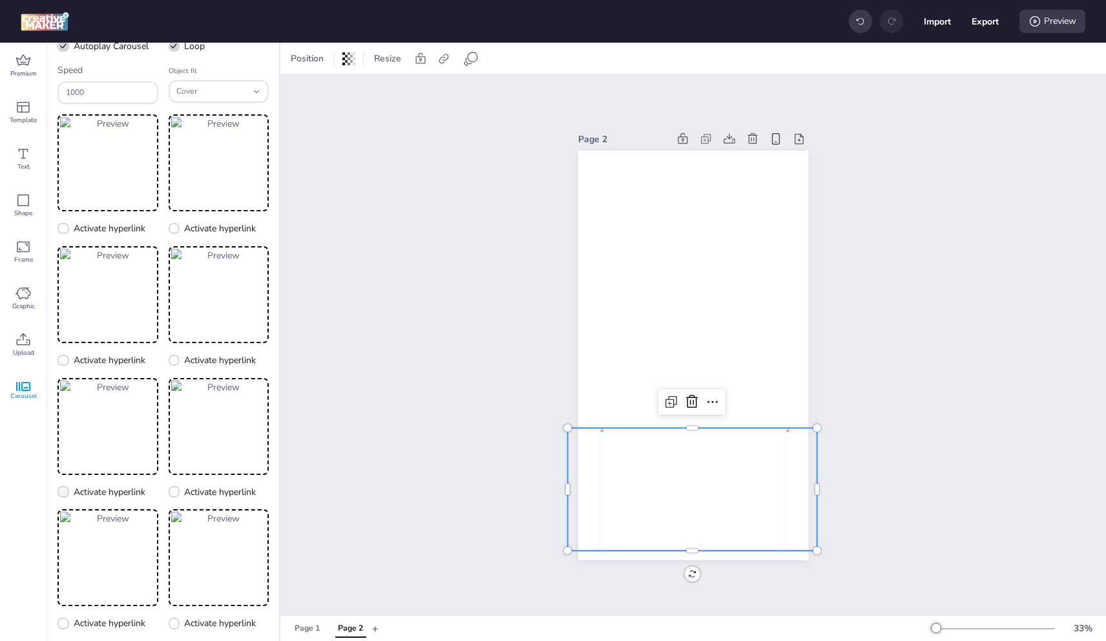
scroll to position [129, 0]
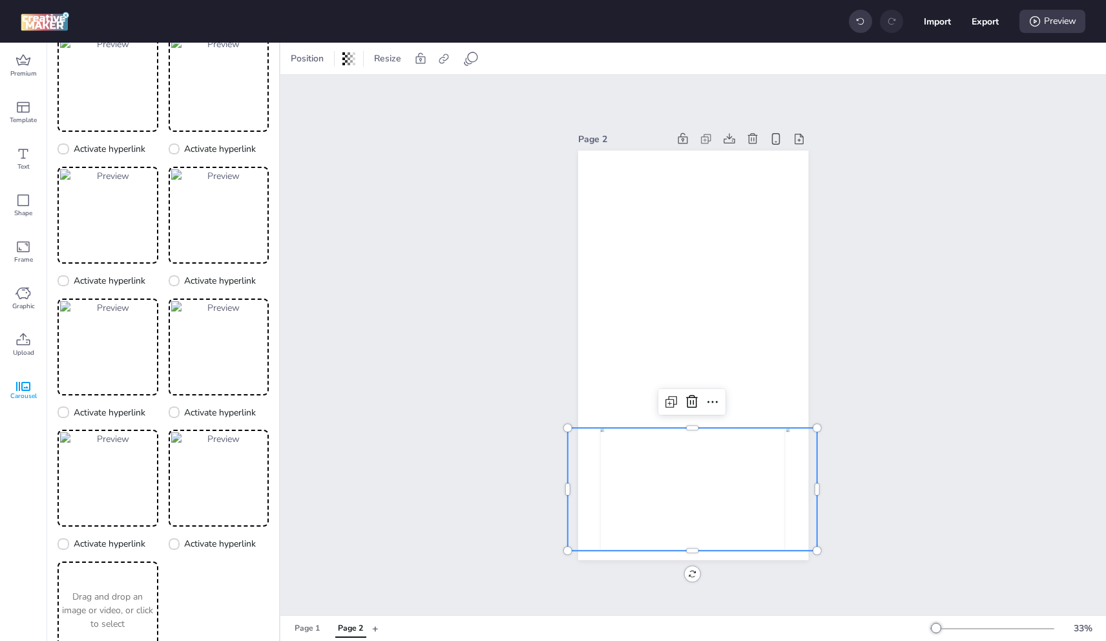
click at [113, 591] on p "Drag and drop an image or video, or click to select" at bounding box center [108, 610] width 96 height 41
click at [206, 599] on p "Drag and drop an image or video, or click to select" at bounding box center [219, 610] width 96 height 41
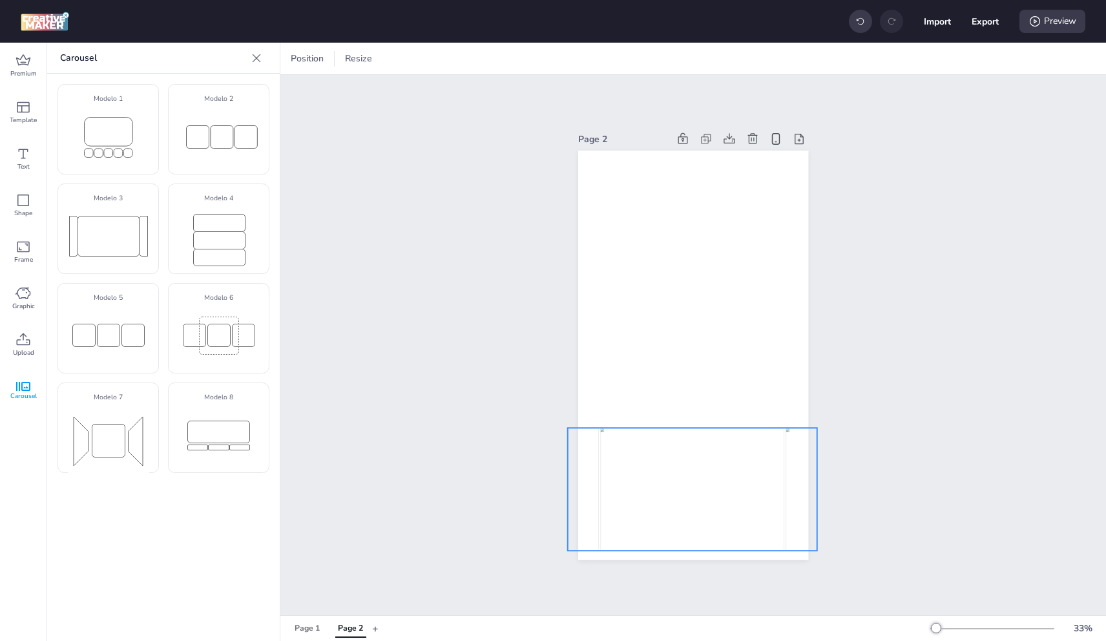
click at [722, 466] on img at bounding box center [692, 489] width 184 height 123
select select "cover"
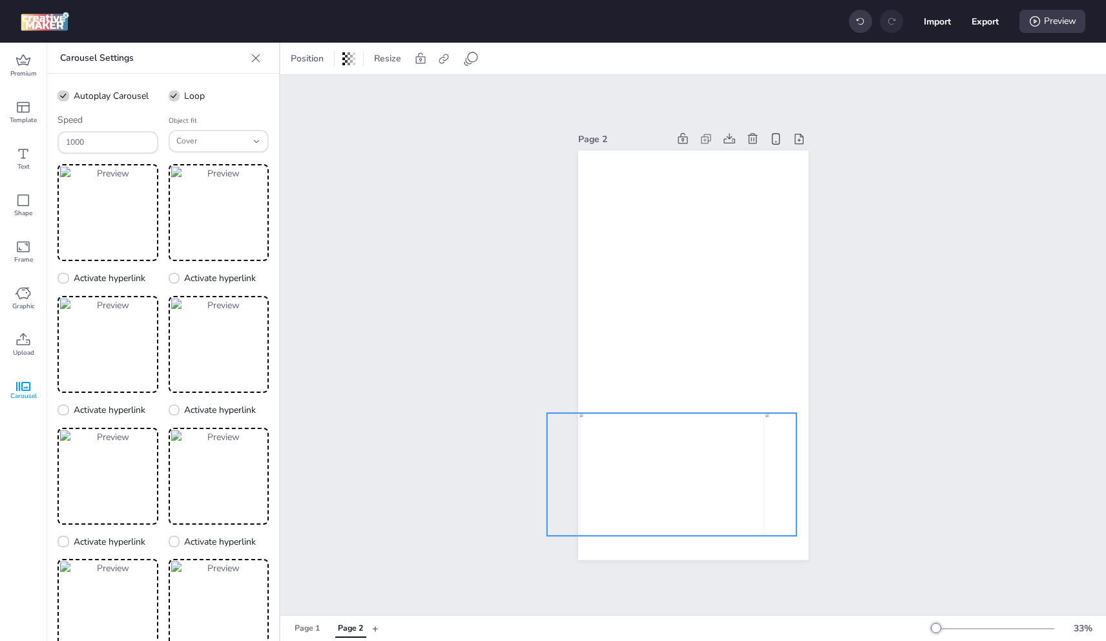
drag, startPoint x: 722, startPoint y: 466, endPoint x: 701, endPoint y: 451, distance: 25.5
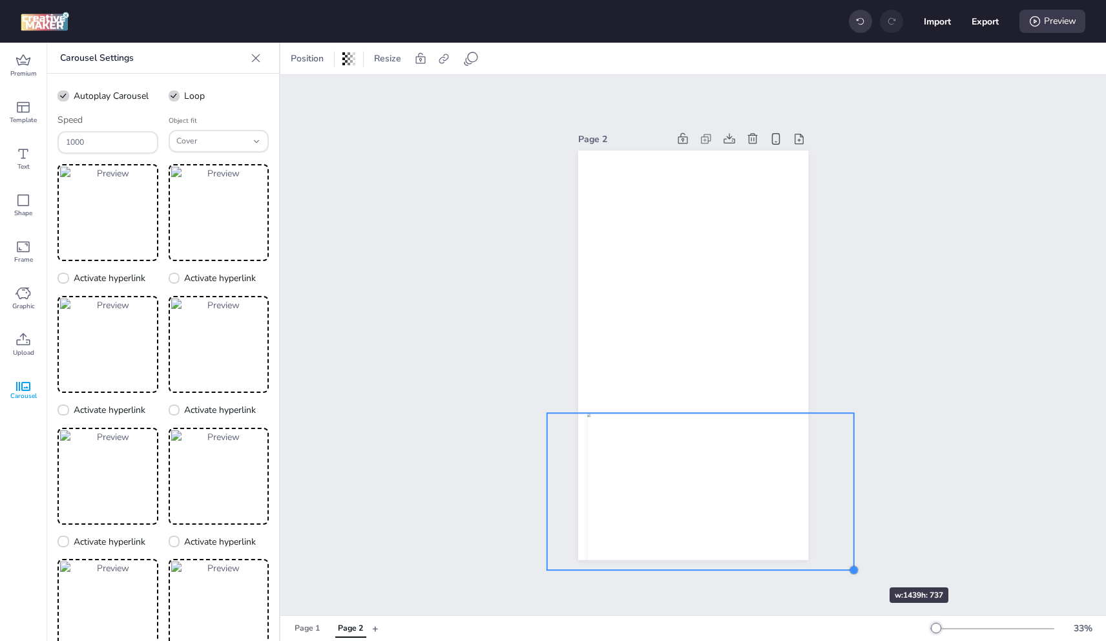
drag, startPoint x: 817, startPoint y: 546, endPoint x: 851, endPoint y: 564, distance: 38.7
click at [851, 565] on div at bounding box center [853, 570] width 10 height 10
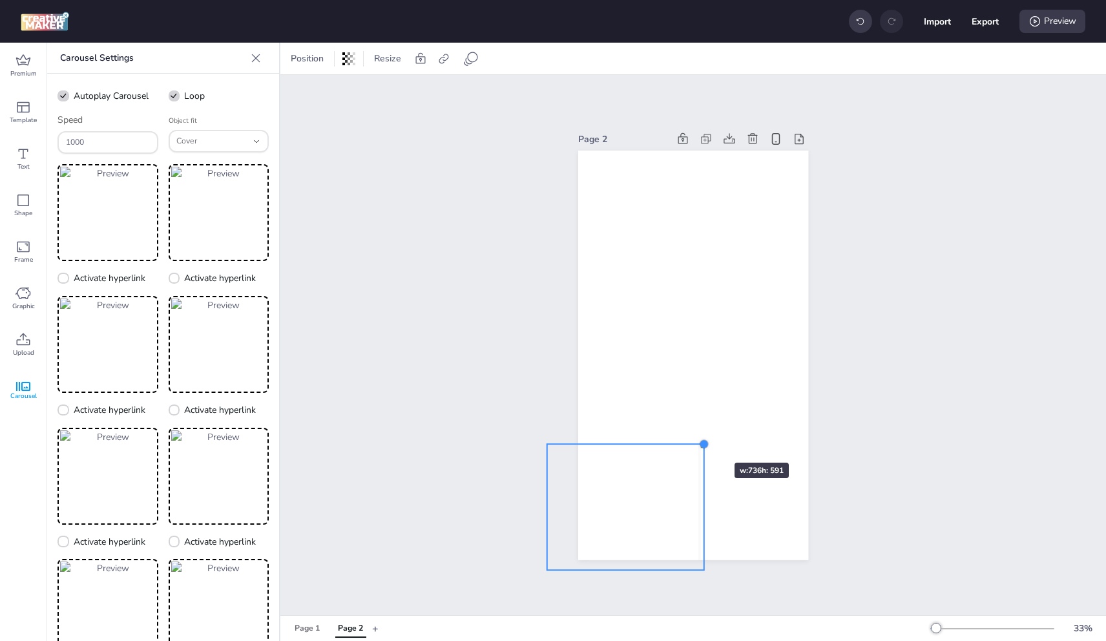
drag, startPoint x: 846, startPoint y: 408, endPoint x: 644, endPoint y: 469, distance: 210.5
click at [698, 442] on div at bounding box center [703, 444] width 10 height 10
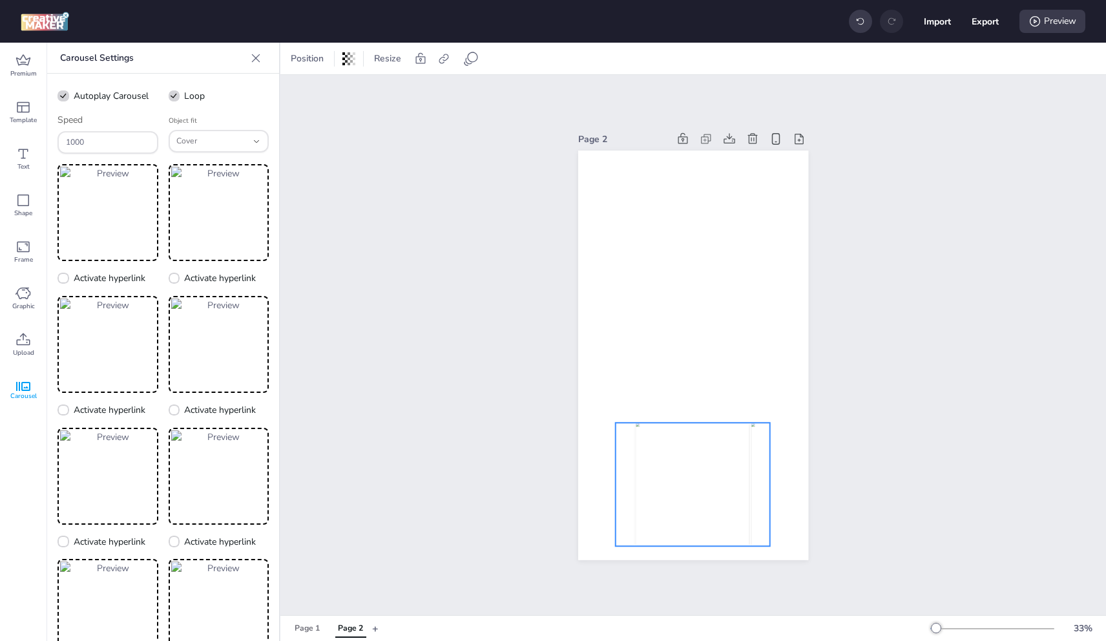
click at [709, 467] on img at bounding box center [693, 483] width 114 height 123
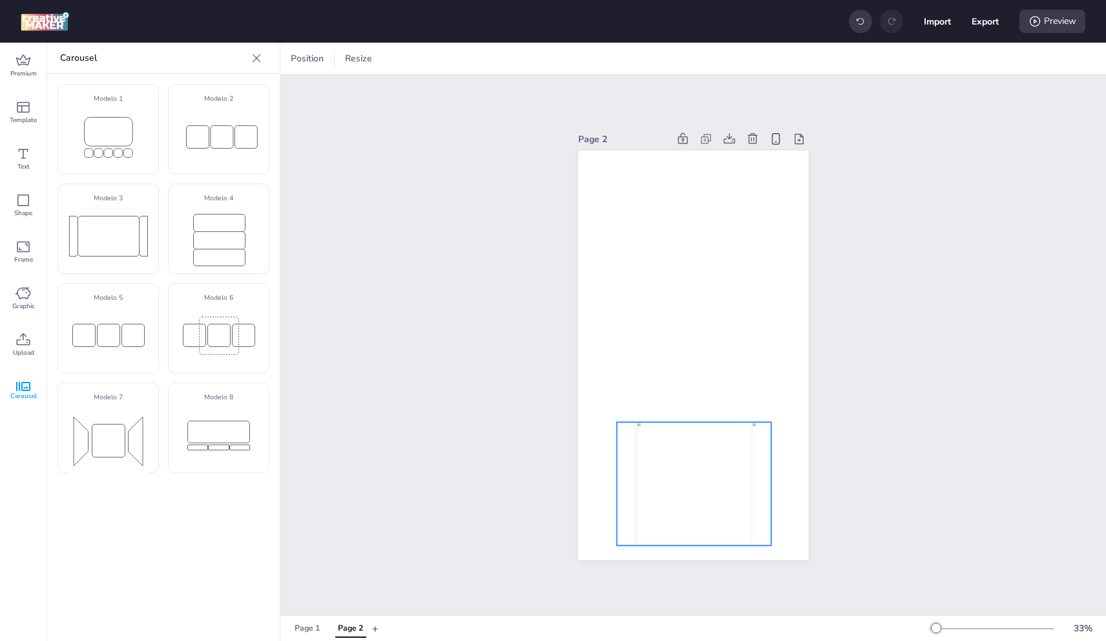
click at [723, 505] on img at bounding box center [694, 483] width 114 height 123
select select "cover"
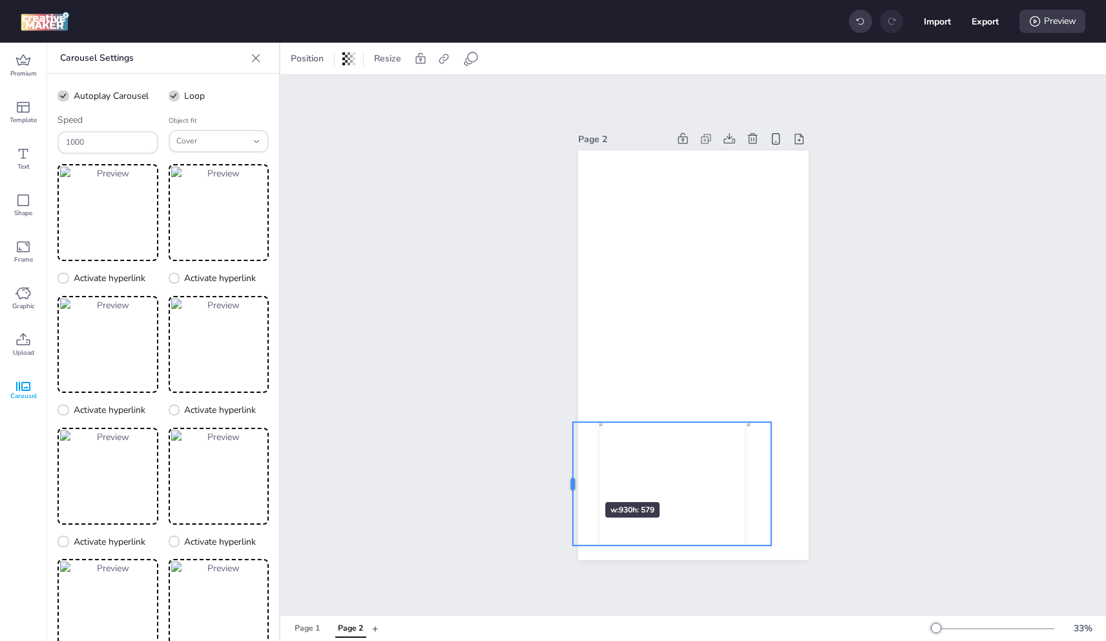
drag, startPoint x: 610, startPoint y: 481, endPoint x: 567, endPoint y: 479, distance: 44.0
click at [567, 479] on div at bounding box center [568, 483] width 10 height 123
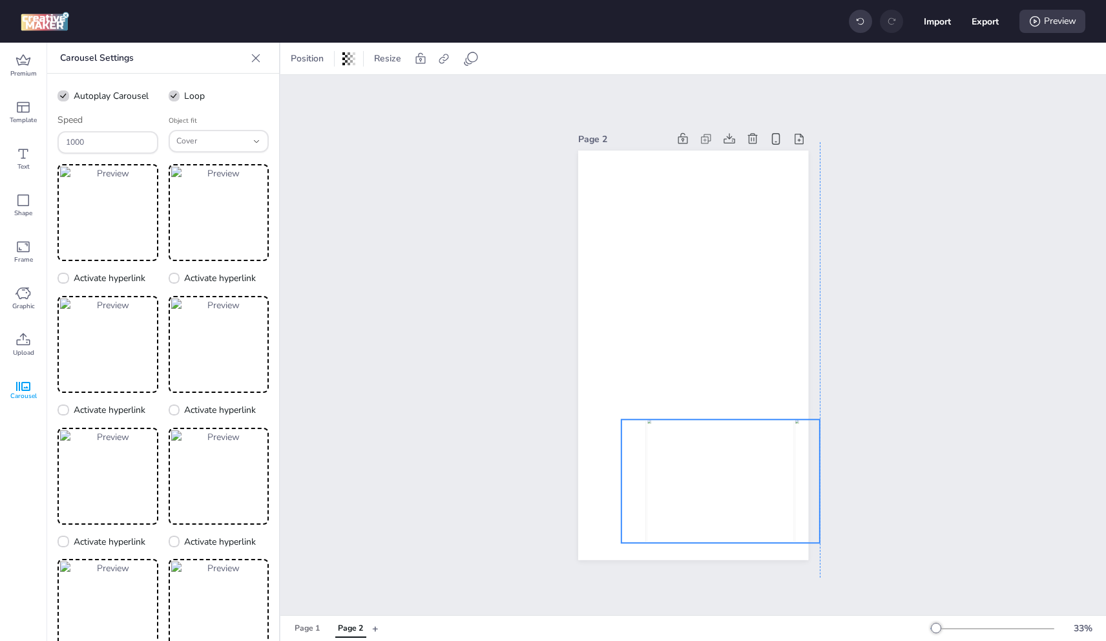
drag, startPoint x: 764, startPoint y: 481, endPoint x: 811, endPoint y: 478, distance: 46.6
click at [811, 478] on div "Page 2" at bounding box center [693, 344] width 302 height 461
drag, startPoint x: 616, startPoint y: 478, endPoint x: 548, endPoint y: 477, distance: 67.8
click at [548, 477] on div at bounding box center [548, 480] width 10 height 123
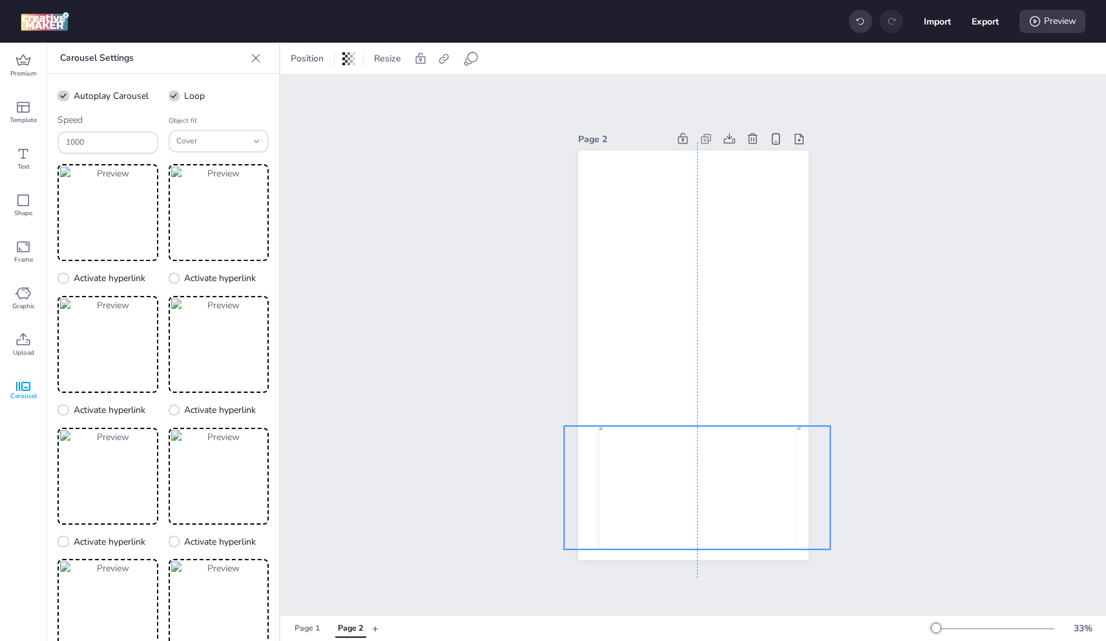
drag, startPoint x: 697, startPoint y: 483, endPoint x: 707, endPoint y: 489, distance: 12.2
click at [271, 489] on div at bounding box center [138, 487] width 266 height 123
click at [753, 469] on img at bounding box center [697, 489] width 197 height 123
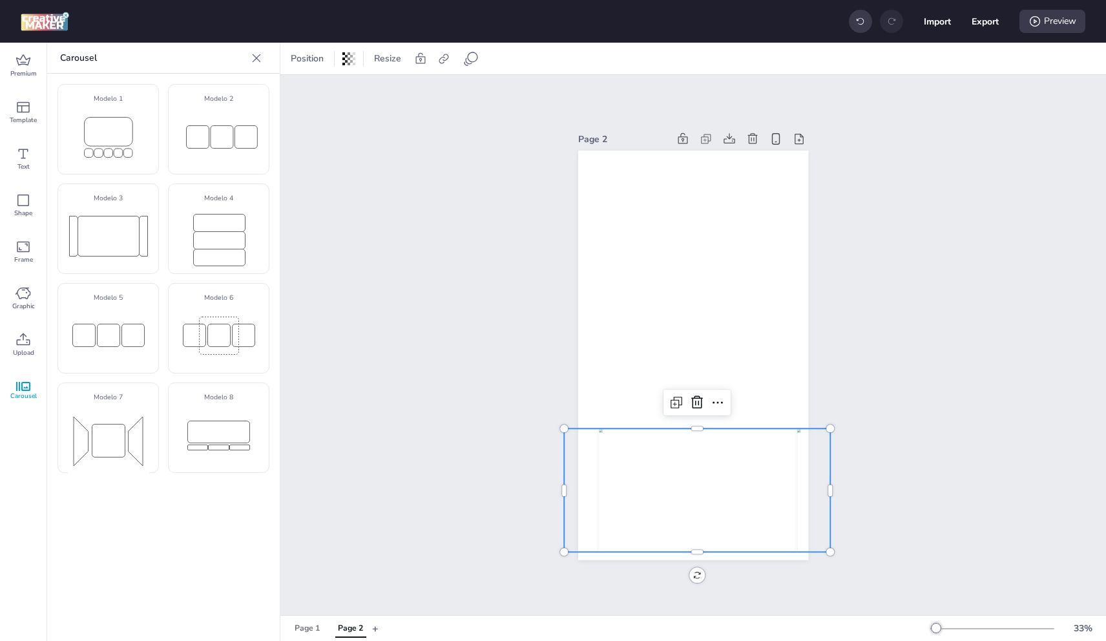
drag, startPoint x: 728, startPoint y: 459, endPoint x: 638, endPoint y: 447, distance: 90.6
click at [728, 459] on img at bounding box center [697, 489] width 197 height 123
select select "cover"
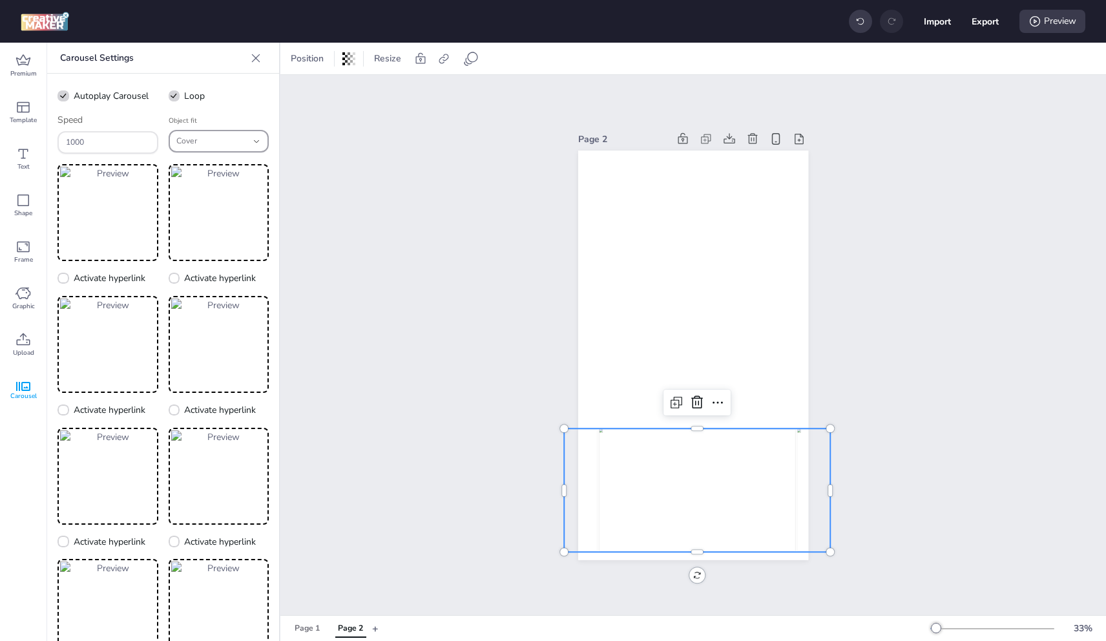
click at [215, 145] on span "Cover" at bounding box center [211, 142] width 71 height 12
click at [205, 240] on span "ScaleDown" at bounding box center [205, 246] width 67 height 12
type input "scale-down"
select select "scale-down"
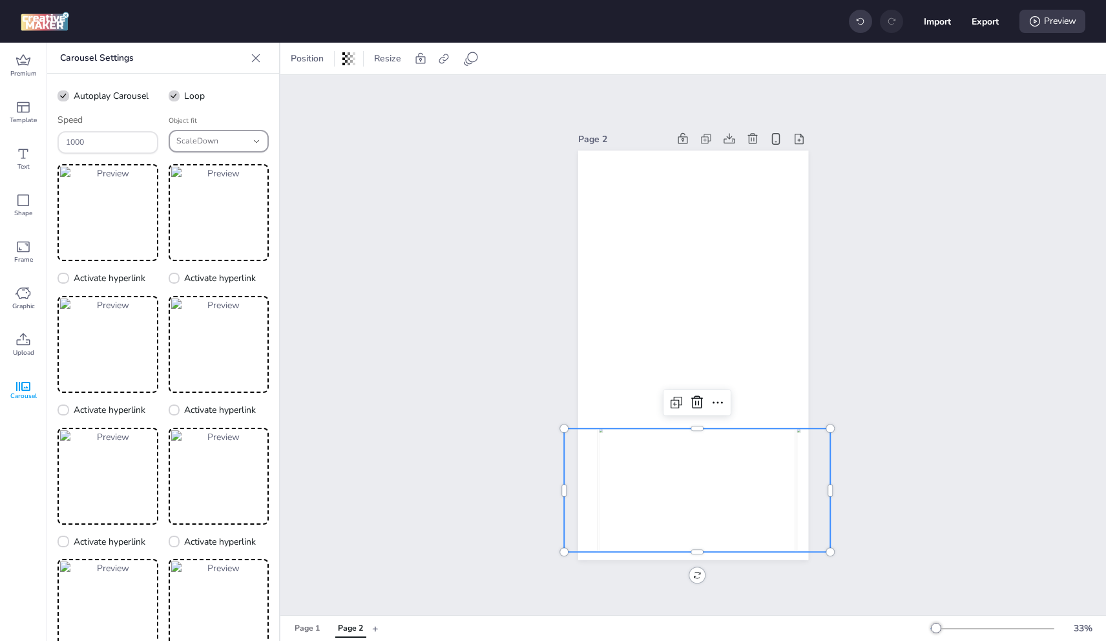
click at [216, 144] on span "ScaleDown" at bounding box center [211, 142] width 71 height 12
click at [208, 199] on li "Cover" at bounding box center [211, 208] width 87 height 18
type input "cover"
select select "cover"
click at [222, 141] on span "Cover" at bounding box center [211, 142] width 71 height 12
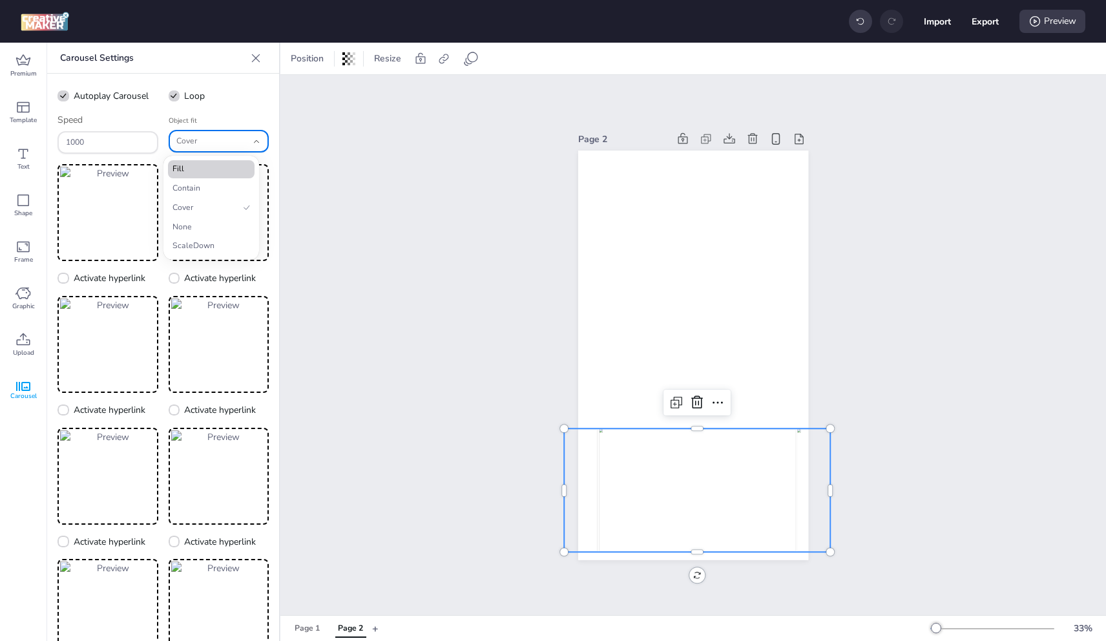
click at [214, 180] on ul "Fill Contain Cover None ScaleDown" at bounding box center [211, 207] width 87 height 95
type input "contain"
select select "contain"
click at [216, 151] on button "Contain" at bounding box center [219, 141] width 101 height 23
click at [192, 172] on span "Fill" at bounding box center [205, 169] width 67 height 12
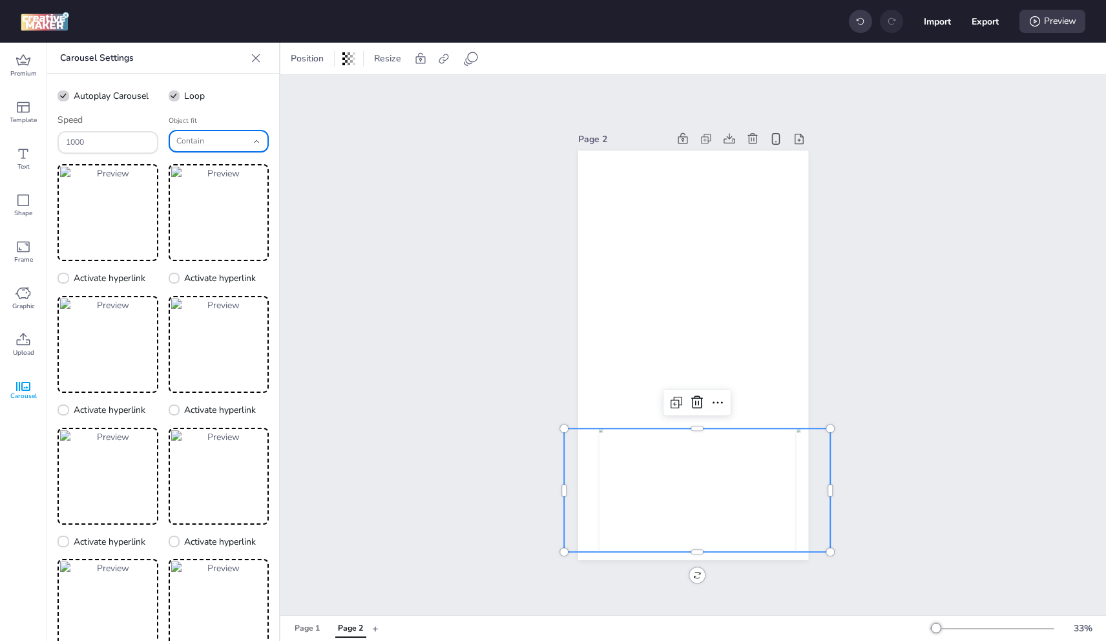
type input "fill"
select select "fill"
click at [434, 323] on div "Page 2" at bounding box center [693, 345] width 826 height 540
